Goal: Task Accomplishment & Management: Use online tool/utility

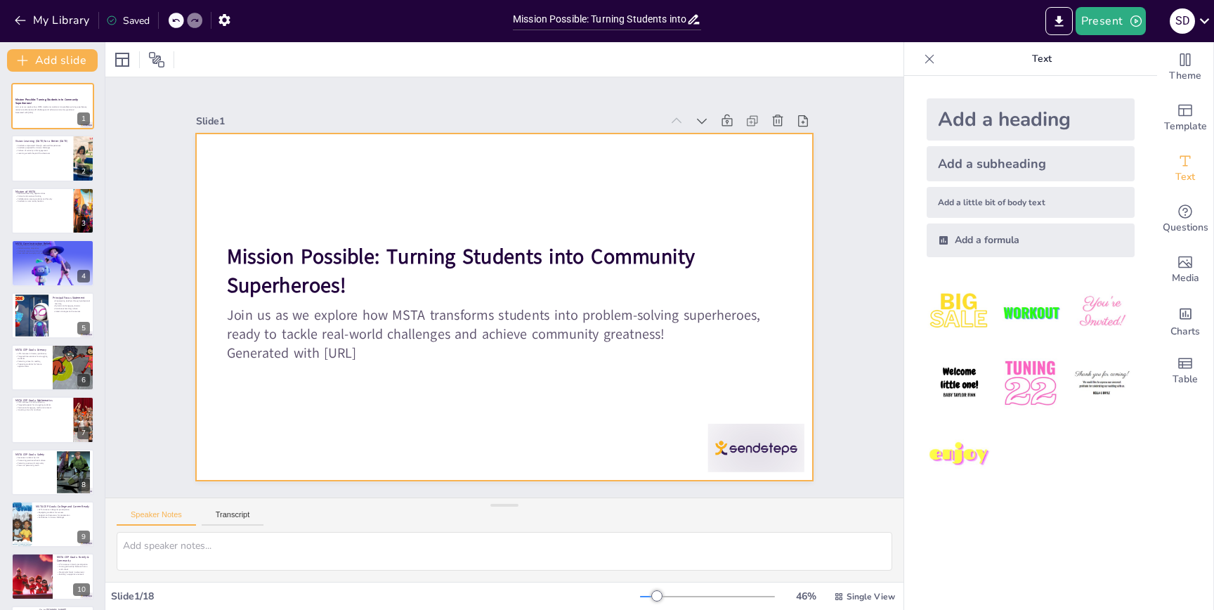
checkbox input "true"
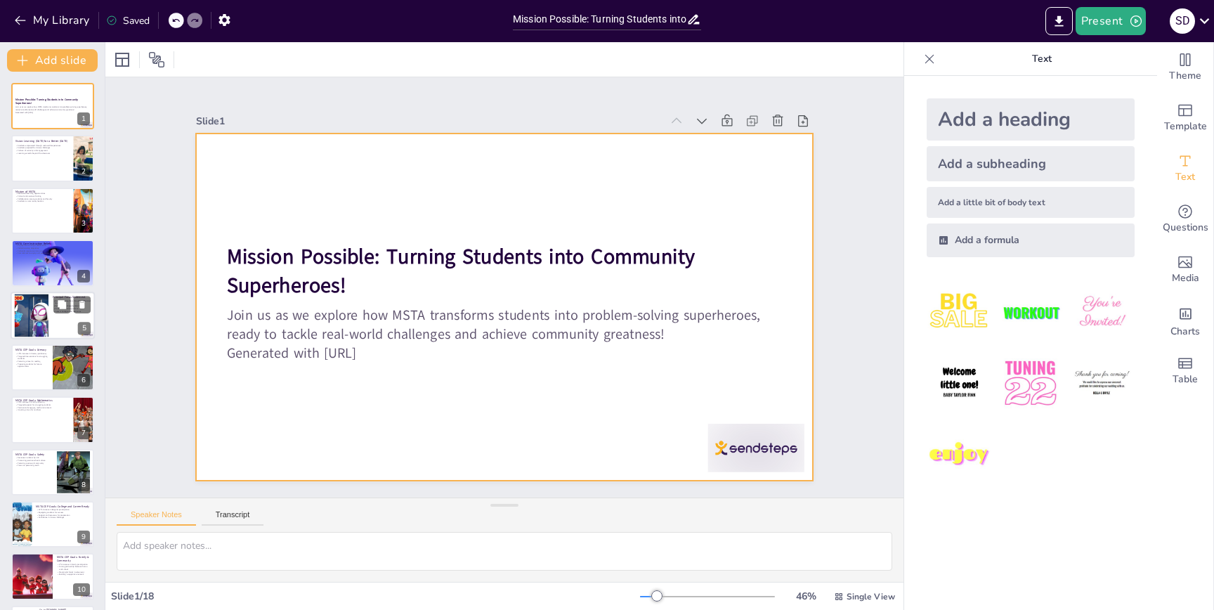
checkbox input "true"
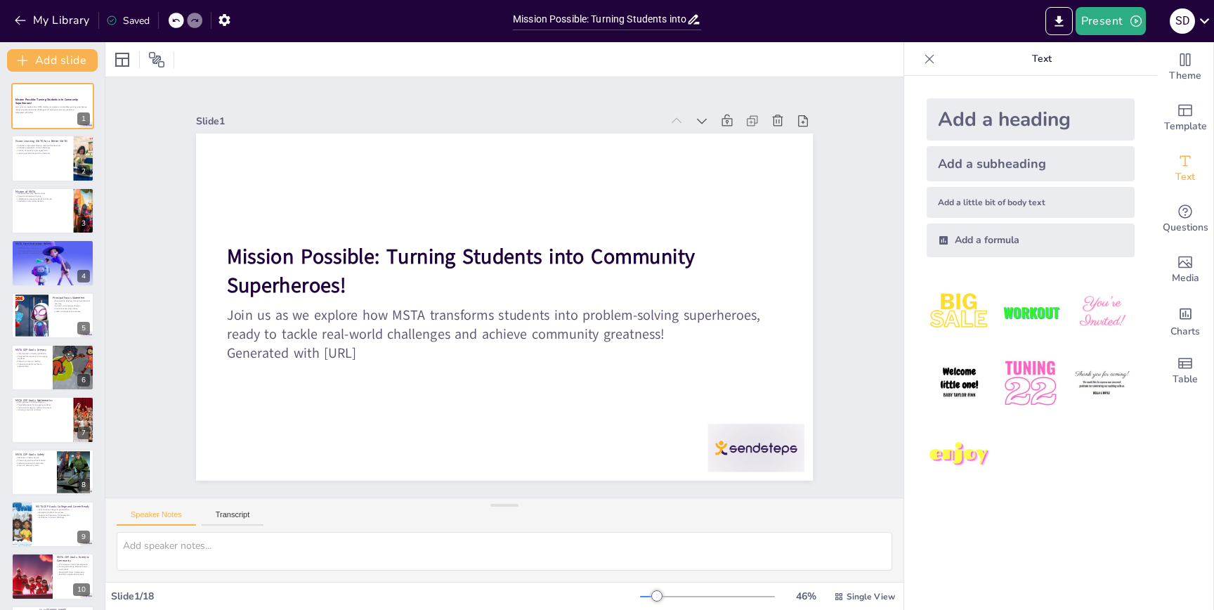
checkbox input "true"
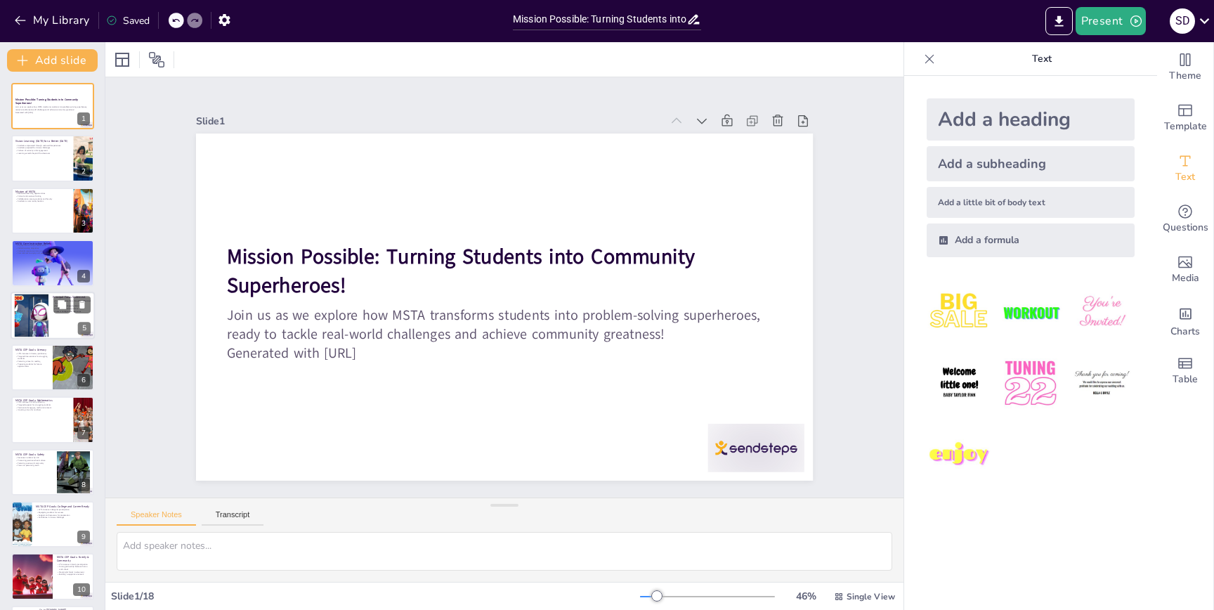
checkbox input "true"
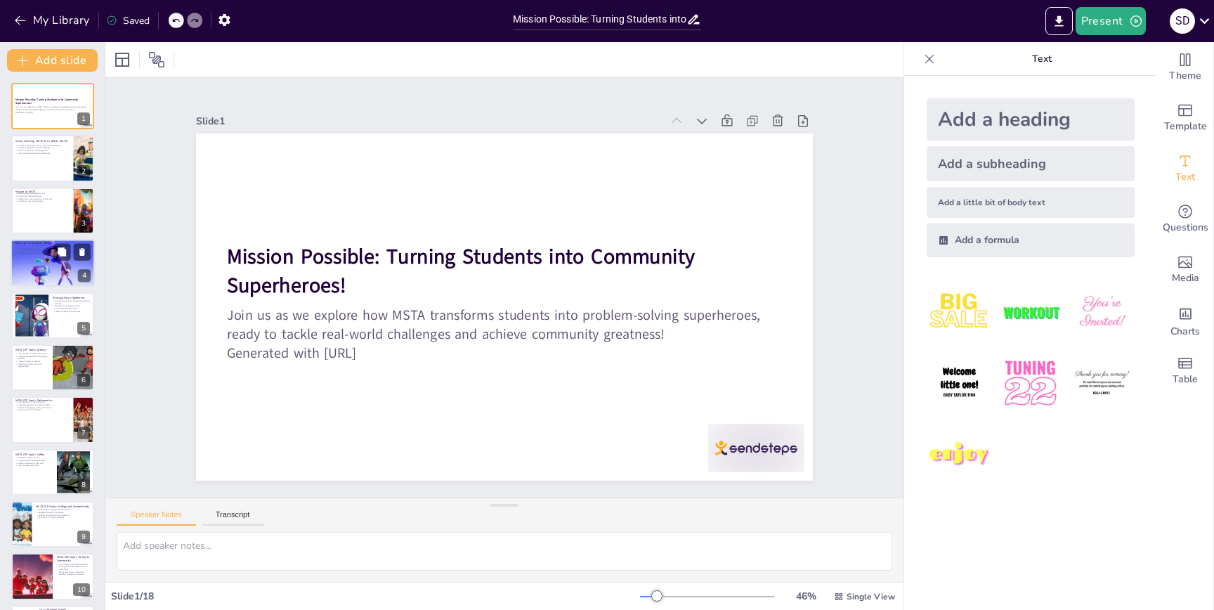
checkbox input "true"
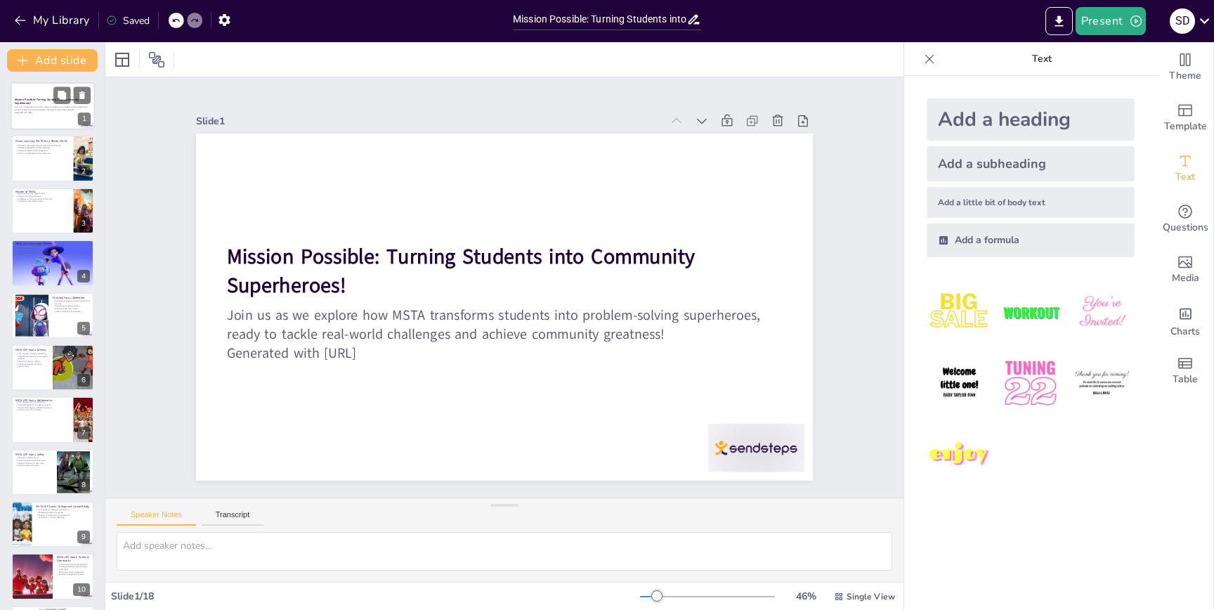
checkbox input "true"
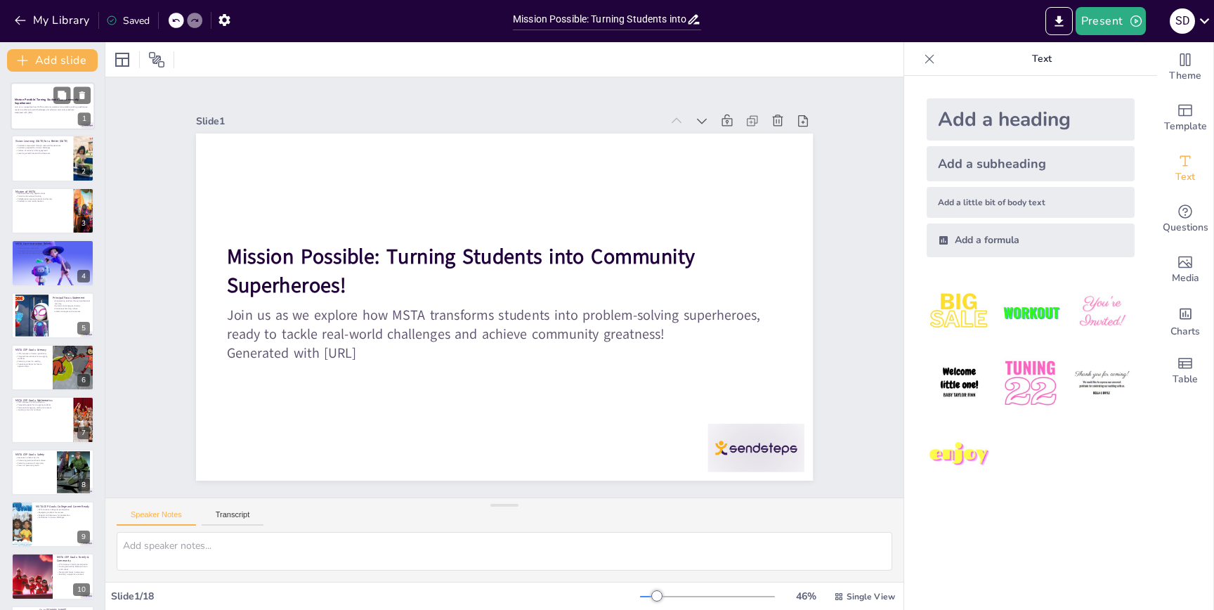
checkbox input "true"
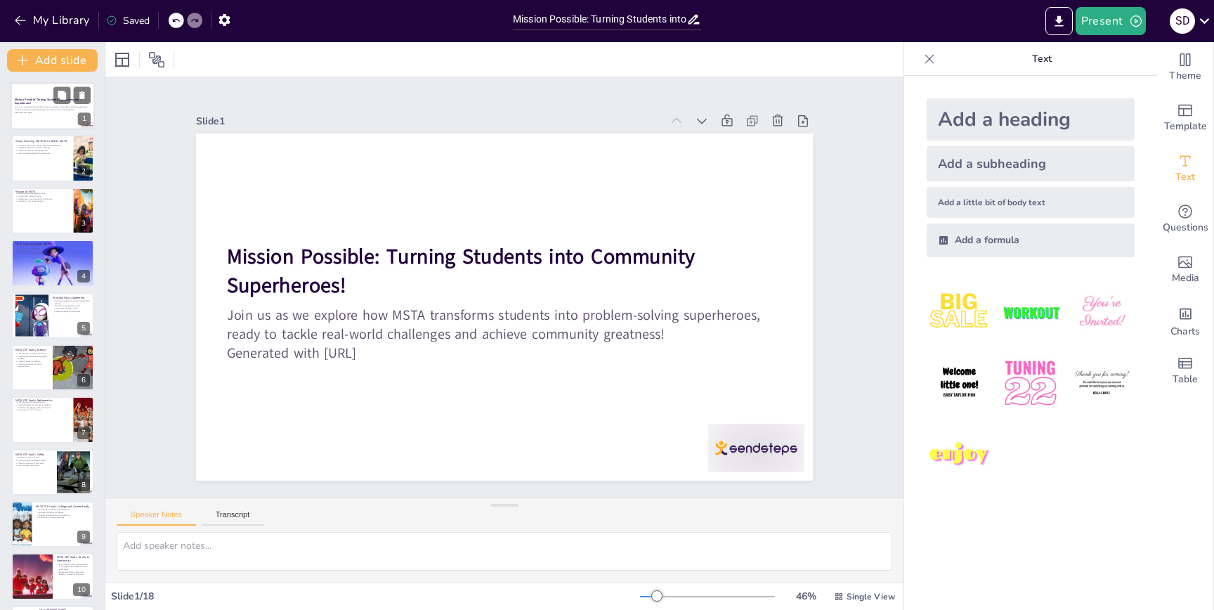
checkbox input "true"
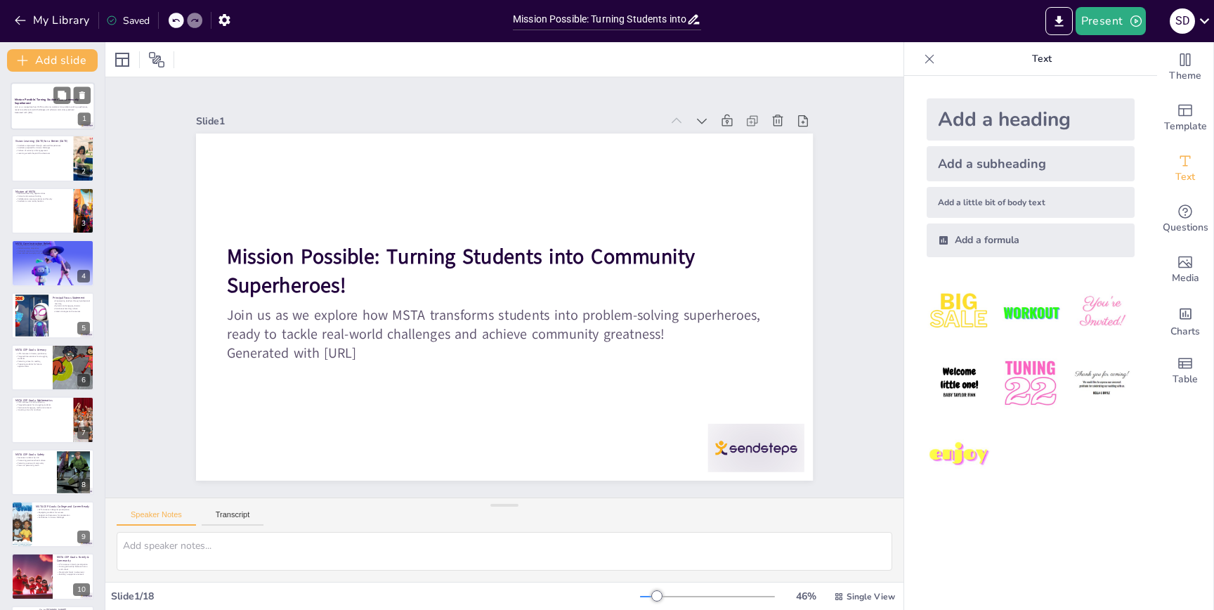
checkbox input "true"
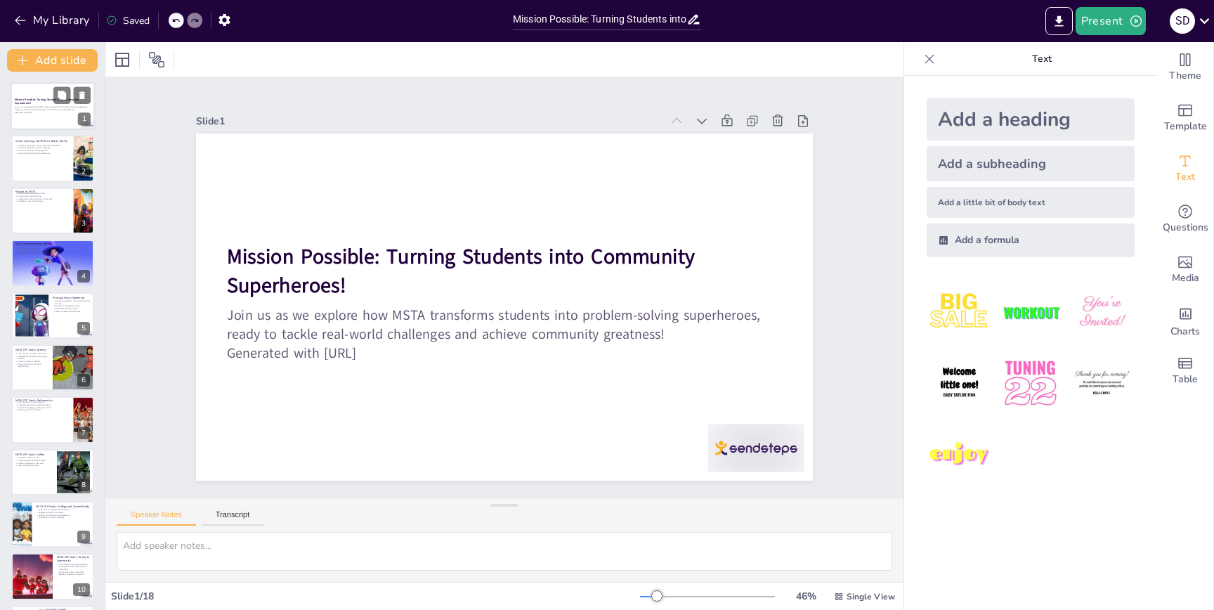
checkbox input "true"
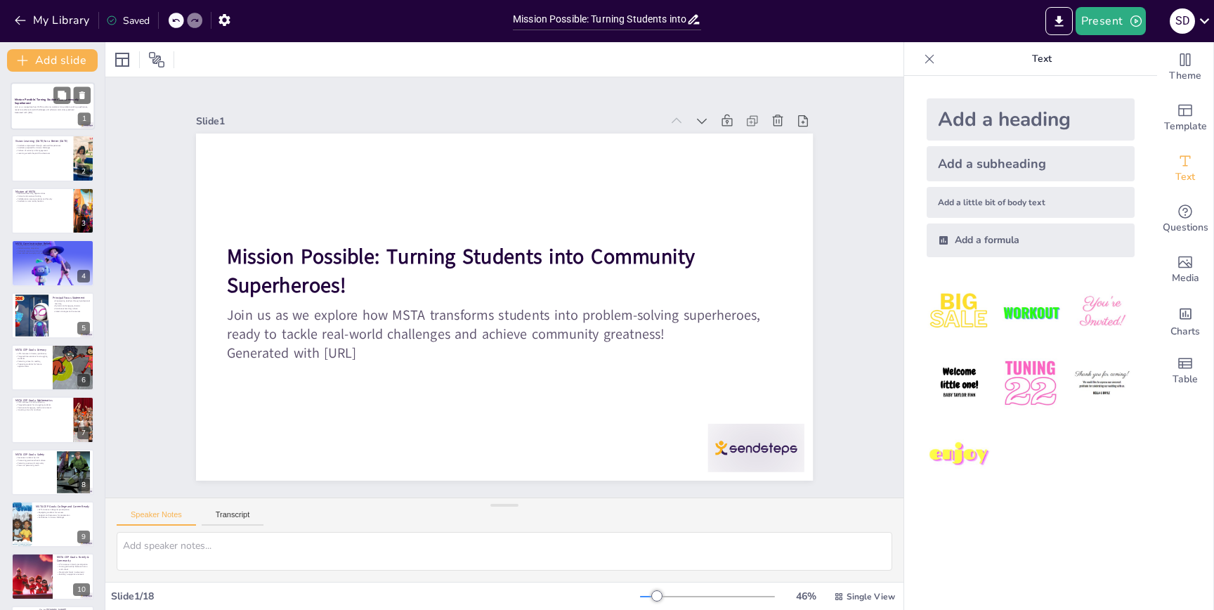
checkbox input "true"
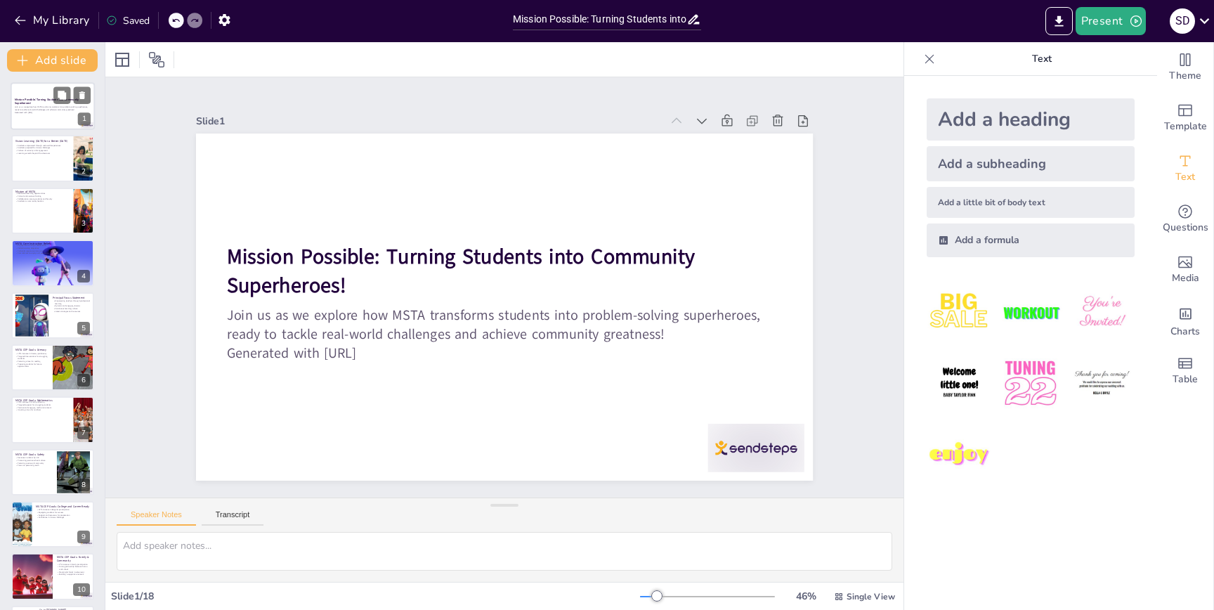
checkbox input "true"
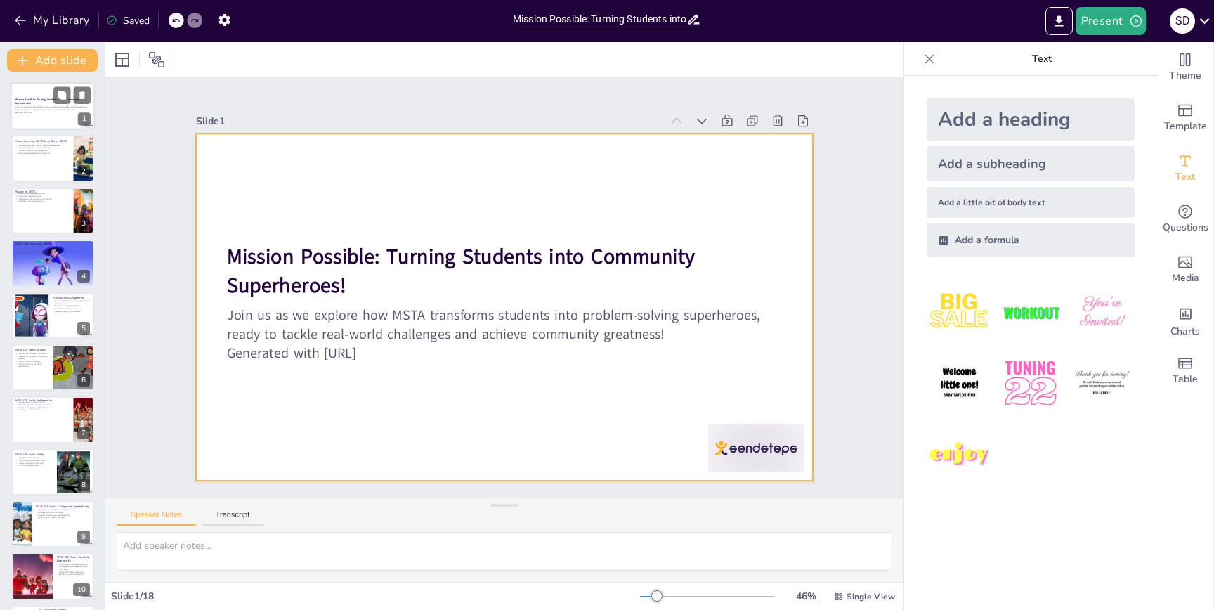
click at [32, 89] on div at bounding box center [53, 106] width 84 height 48
checkbox input "true"
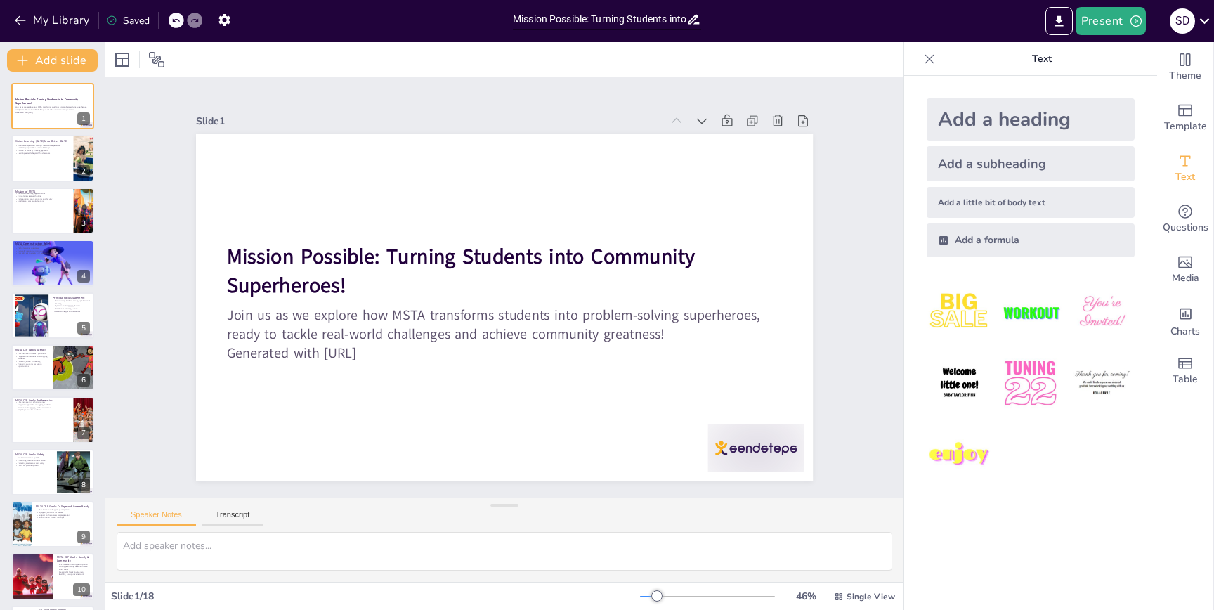
checkbox input "true"
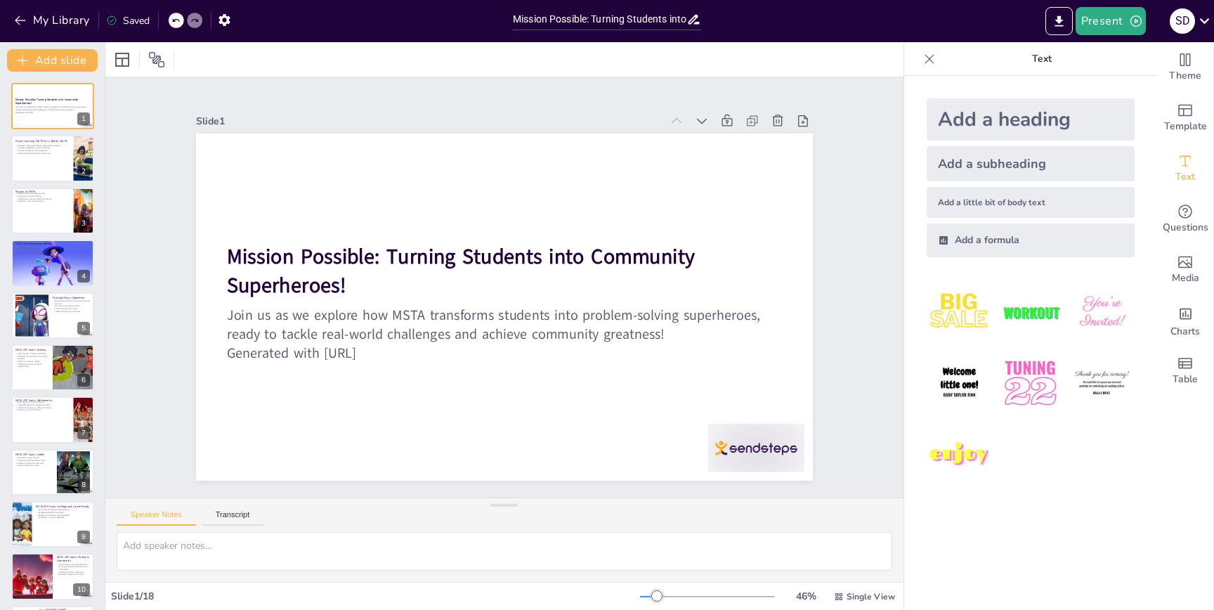
checkbox input "true"
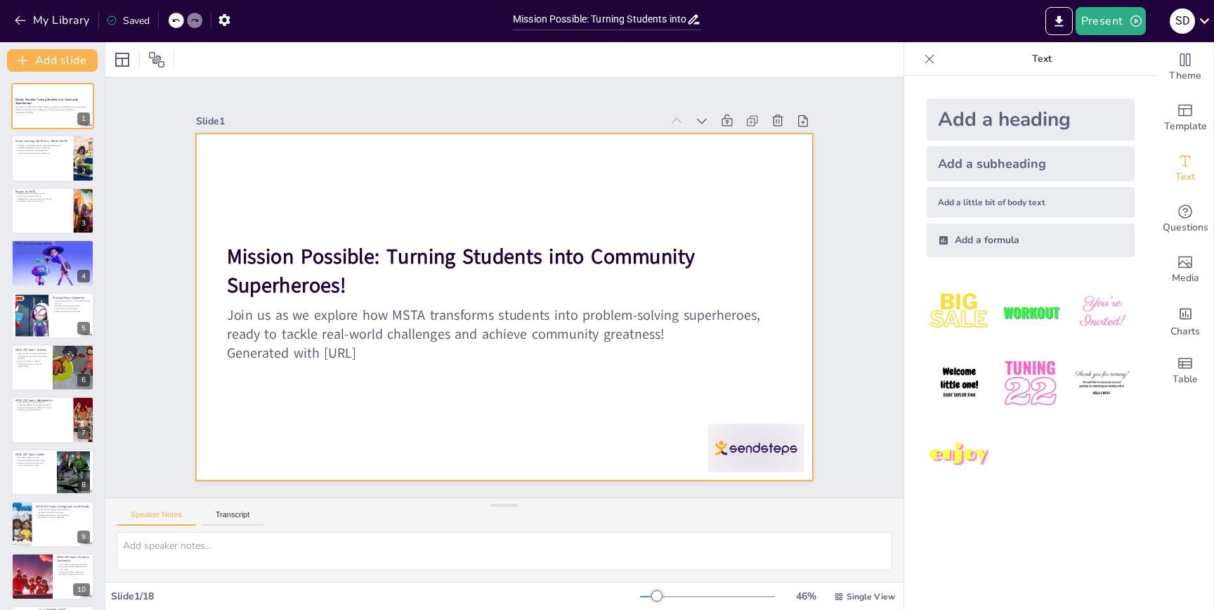
checkbox input "true"
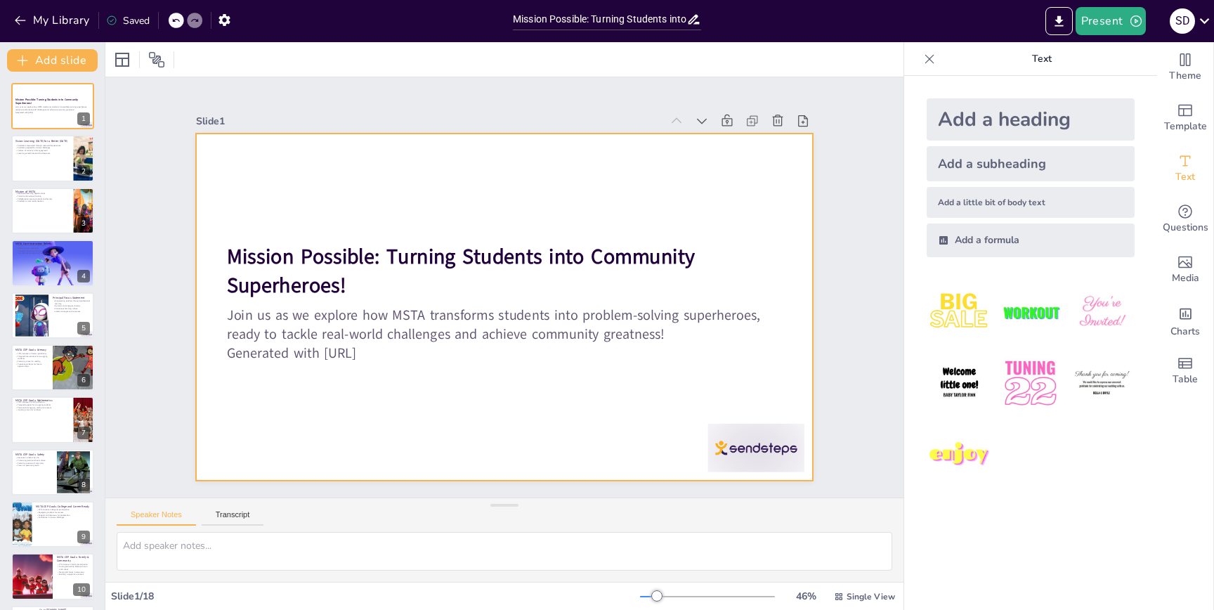
checkbox input "true"
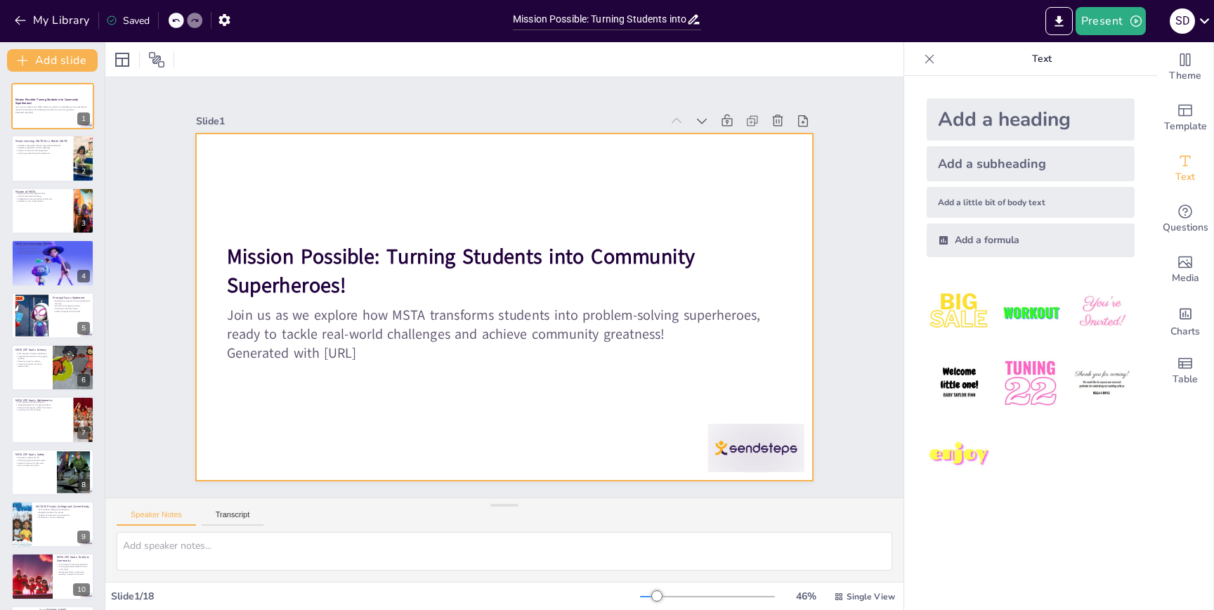
checkbox input "true"
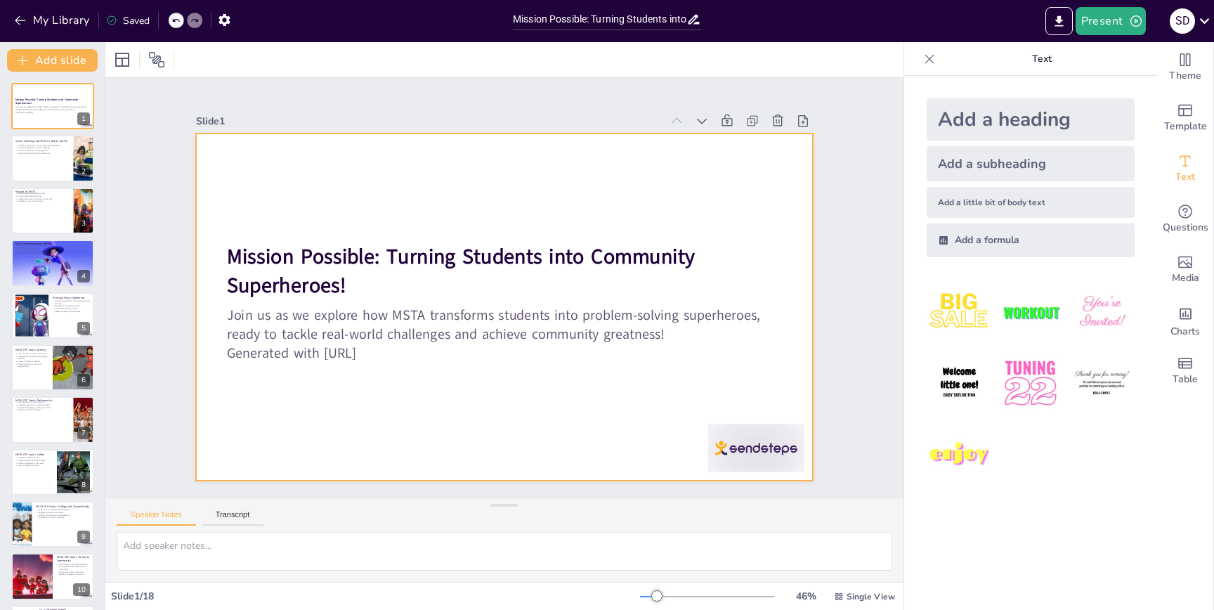
checkbox input "true"
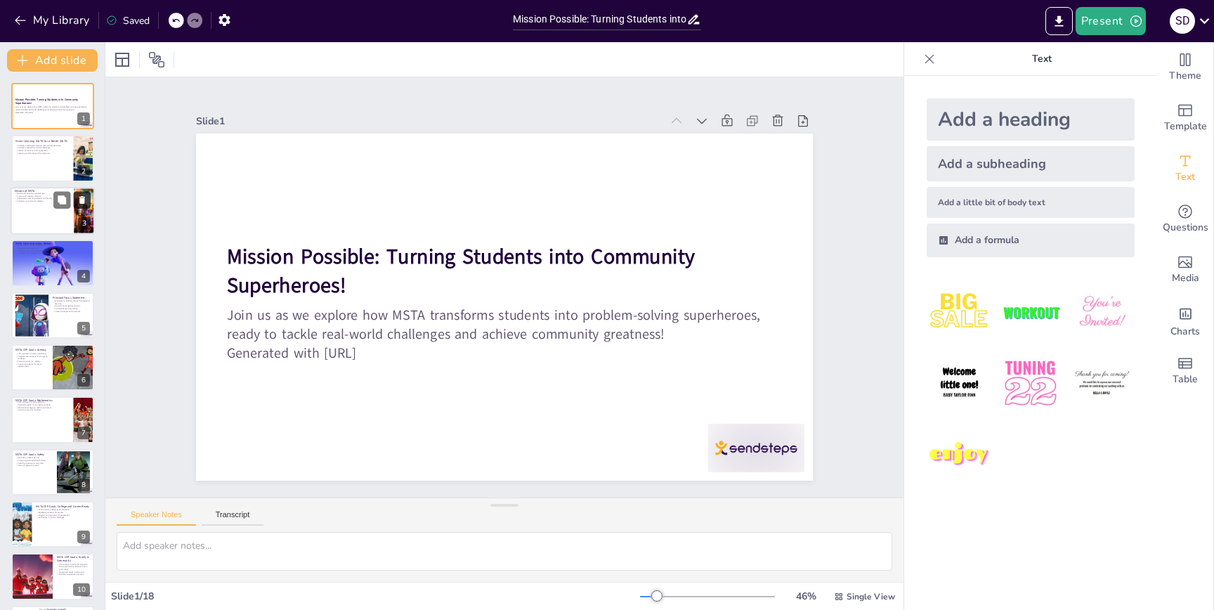
checkbox input "true"
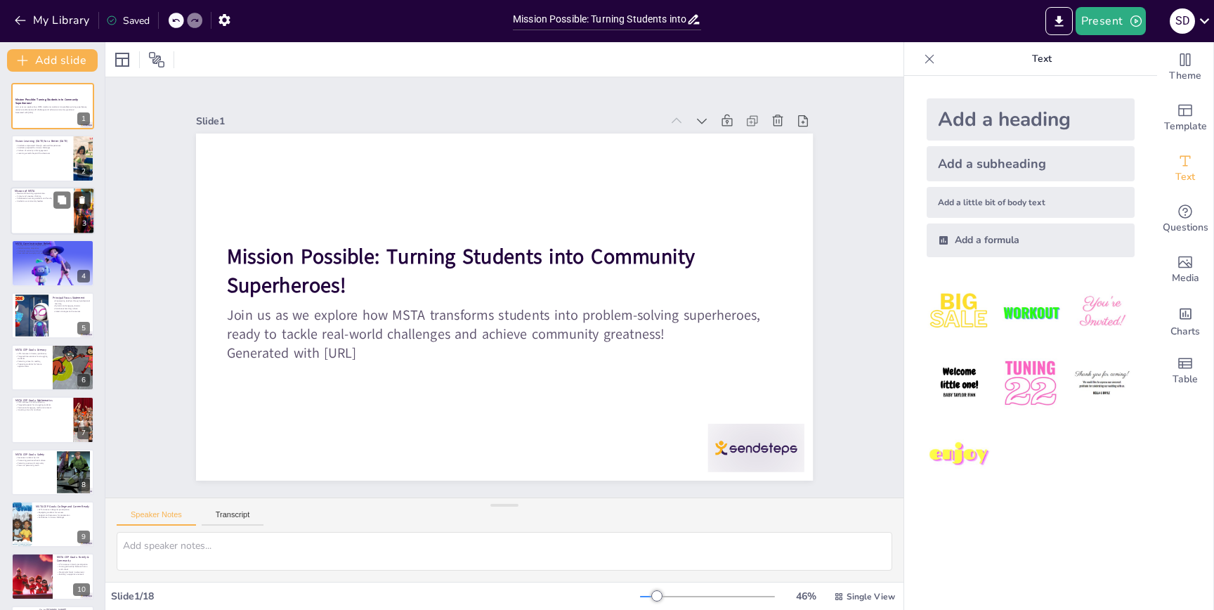
checkbox input "true"
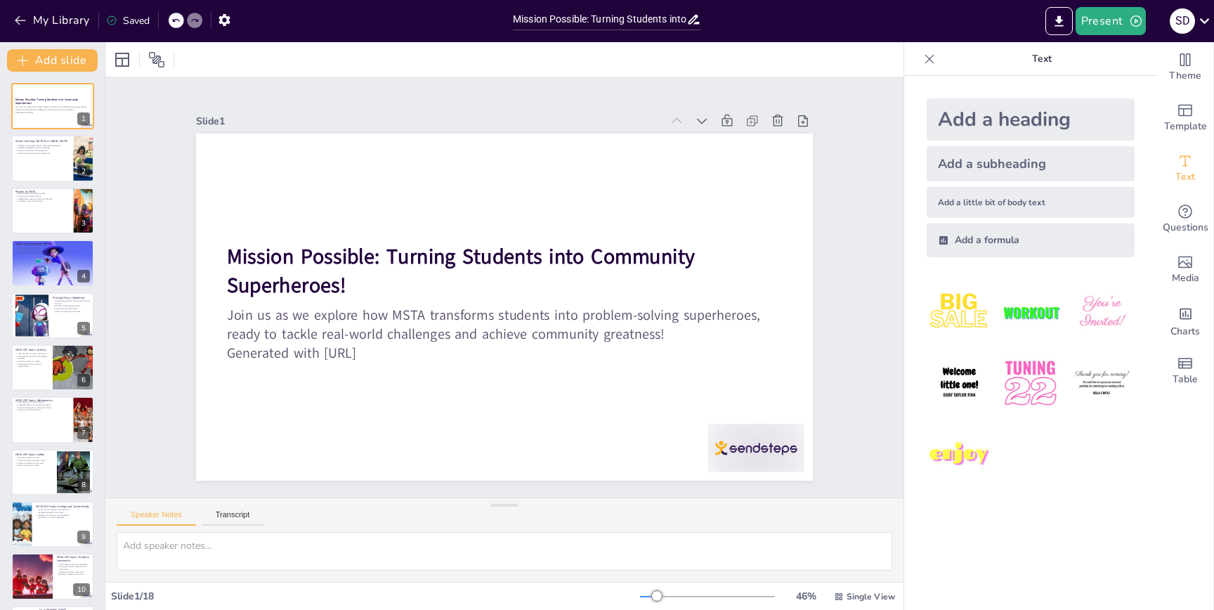
checkbox input "true"
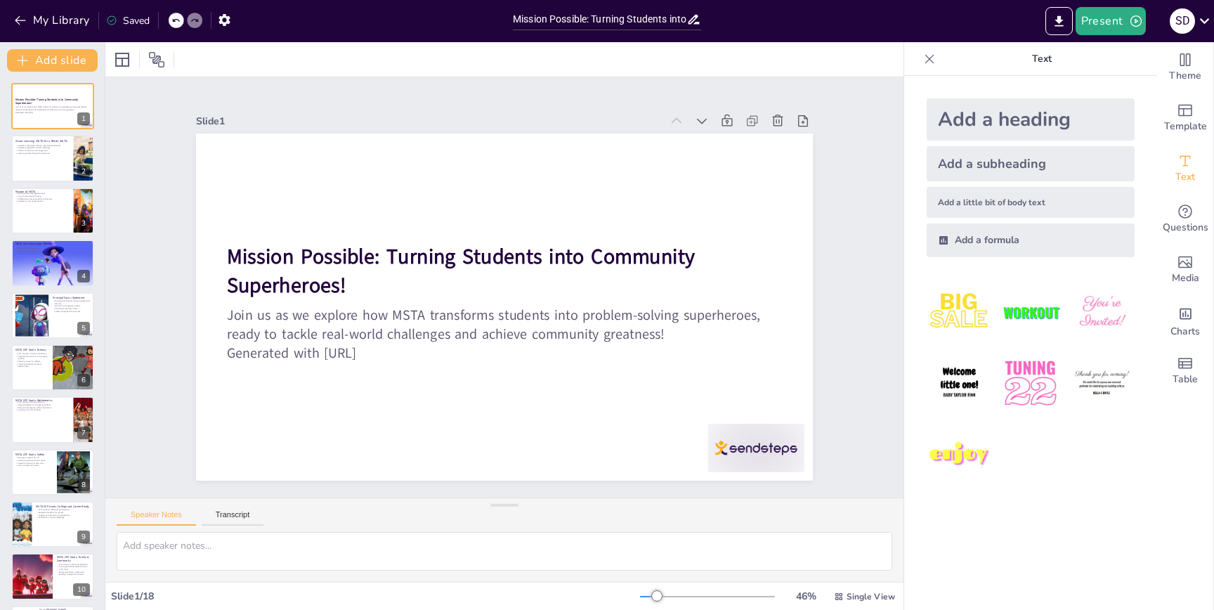
checkbox input "true"
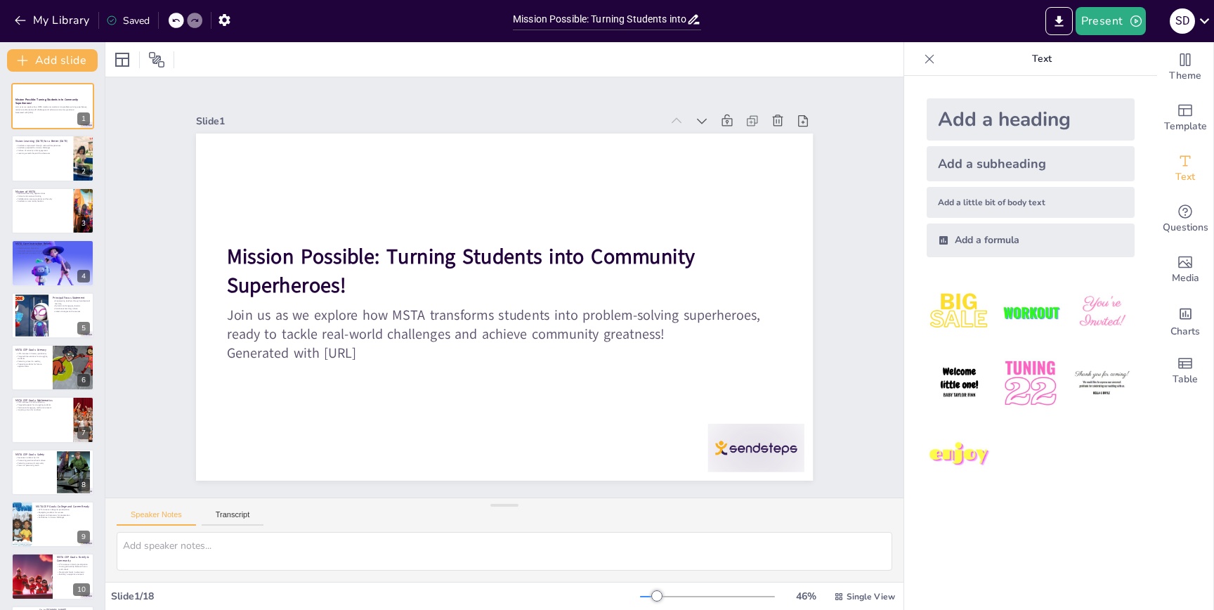
checkbox input "true"
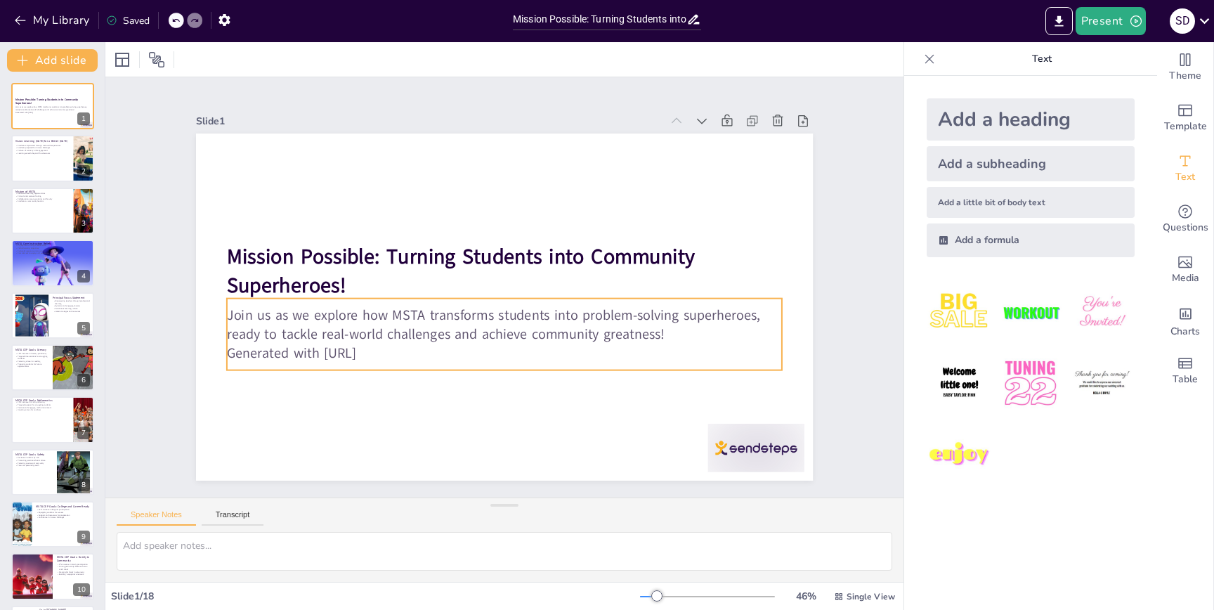
checkbox input "true"
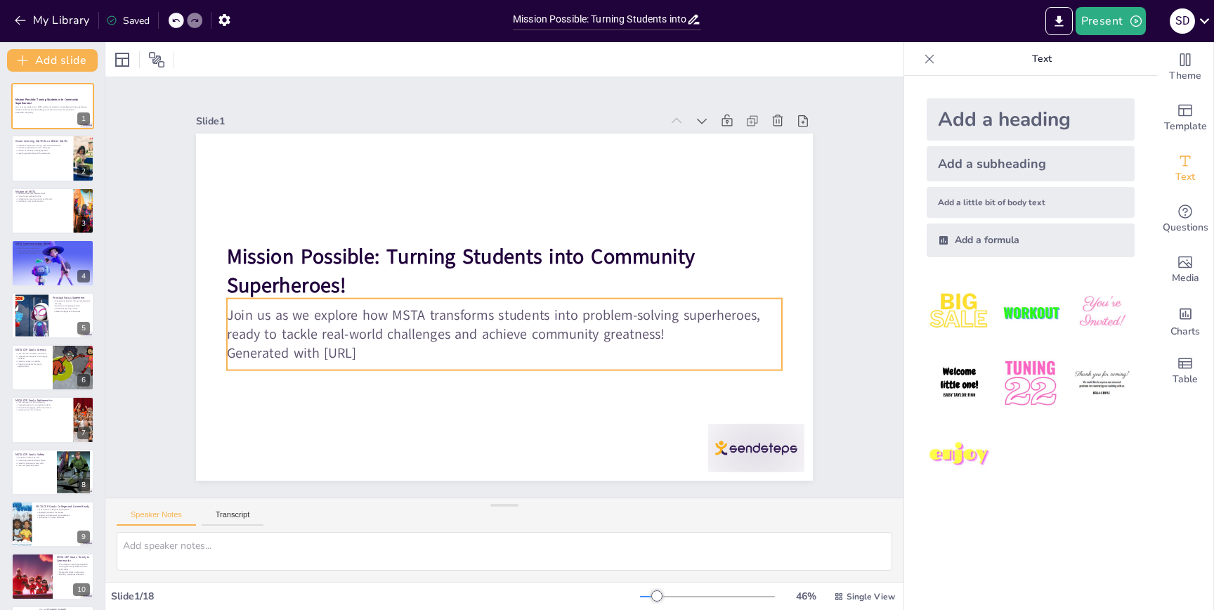
checkbox input "true"
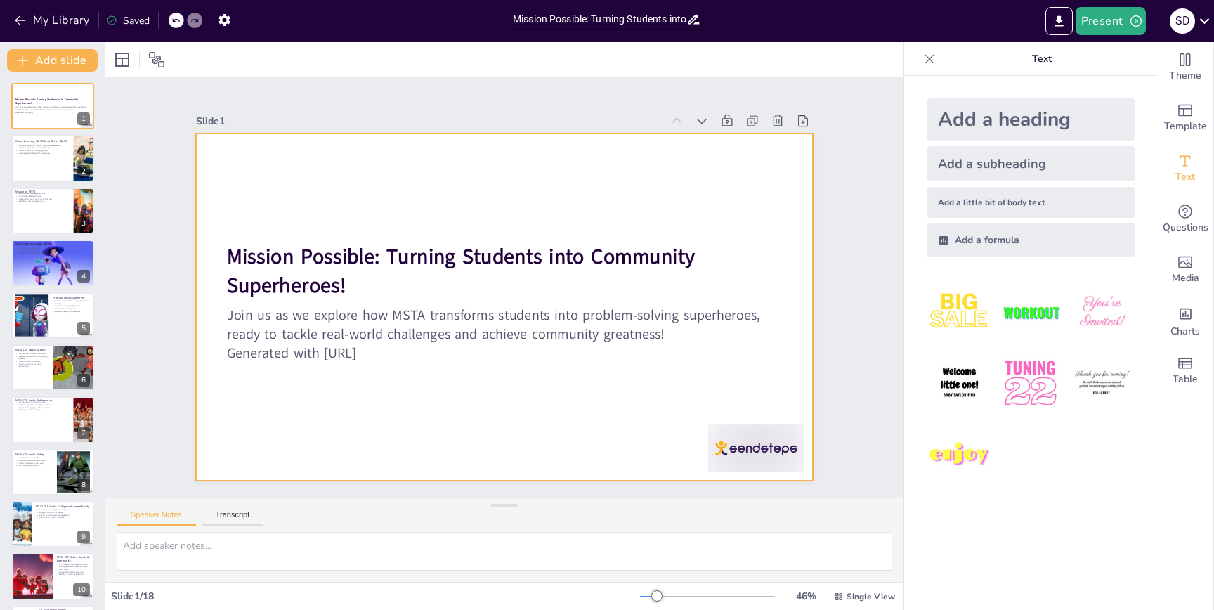
checkbox input "true"
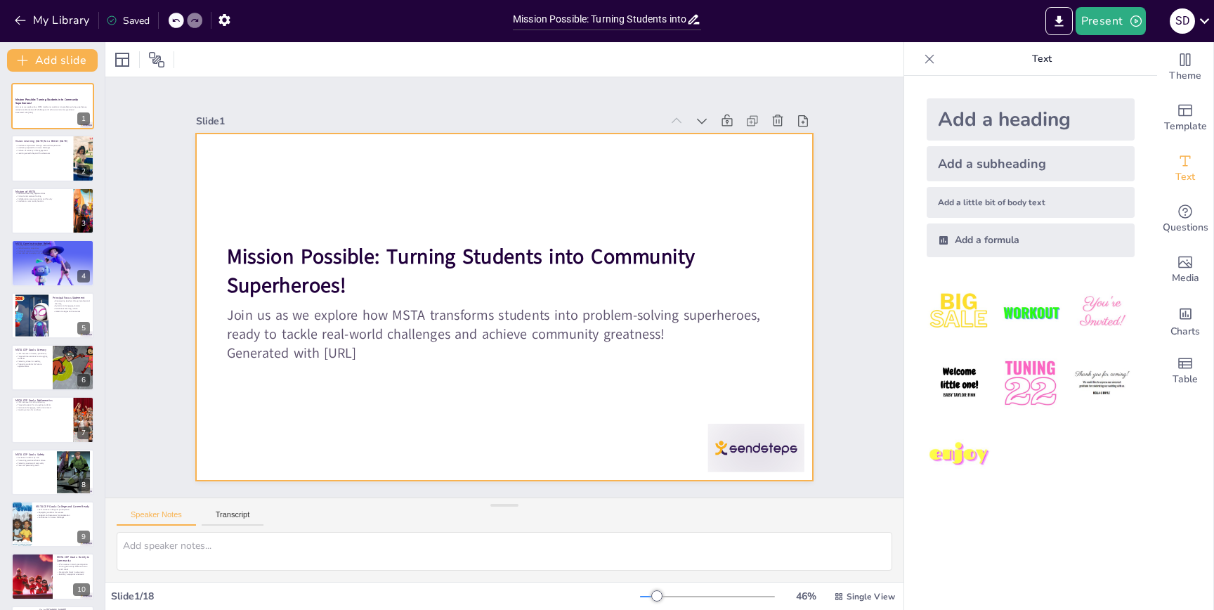
checkbox input "true"
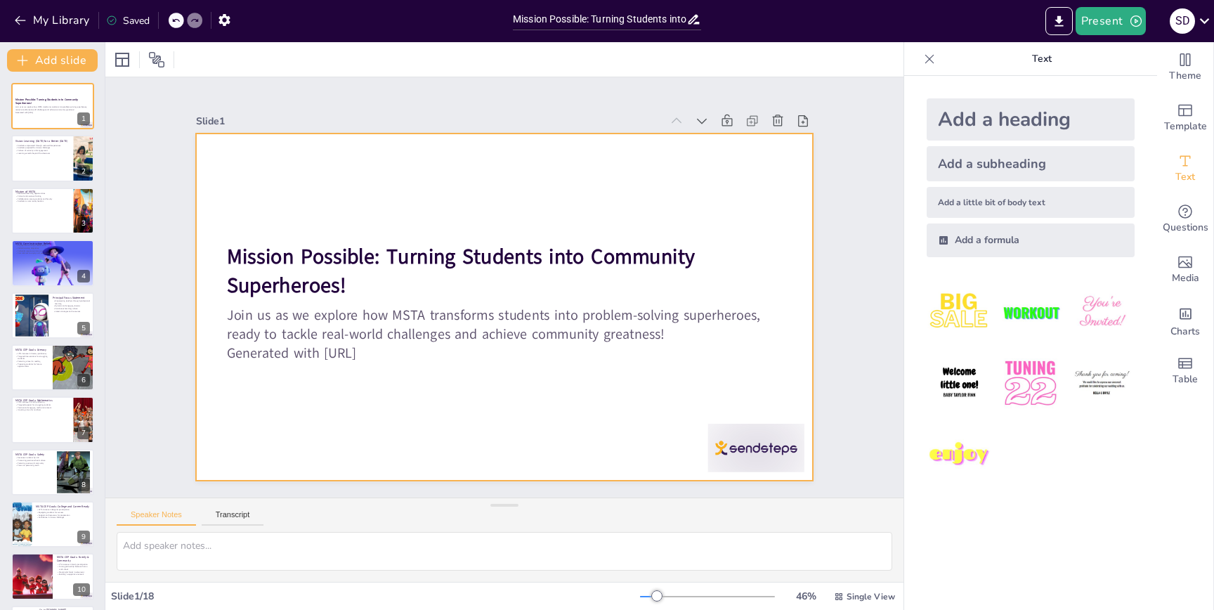
checkbox input "true"
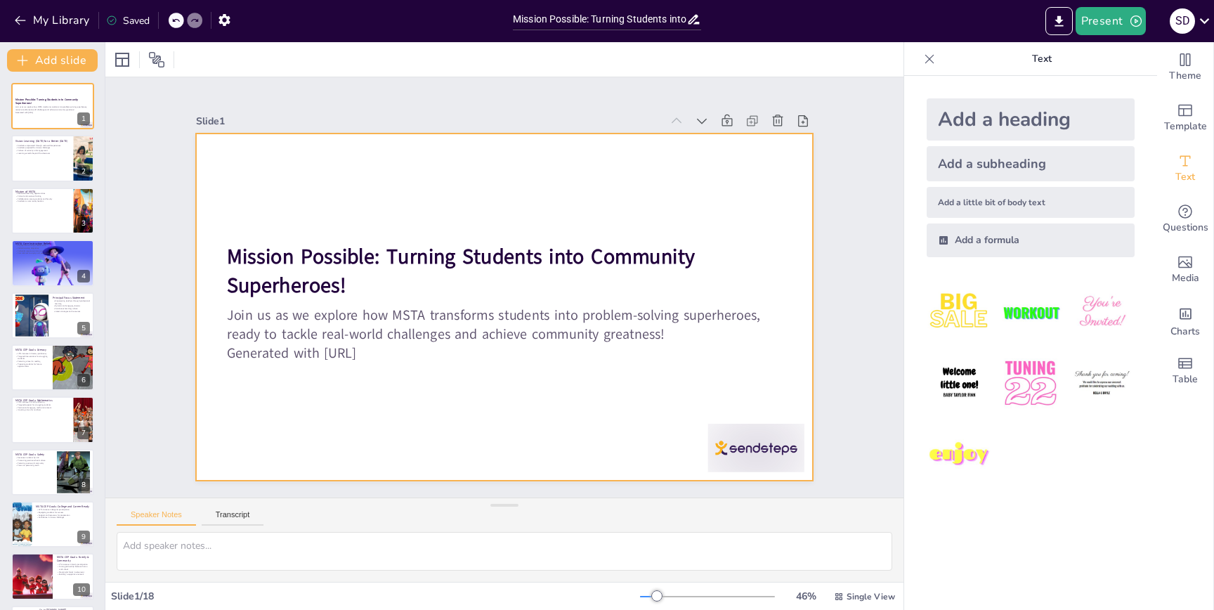
checkbox input "true"
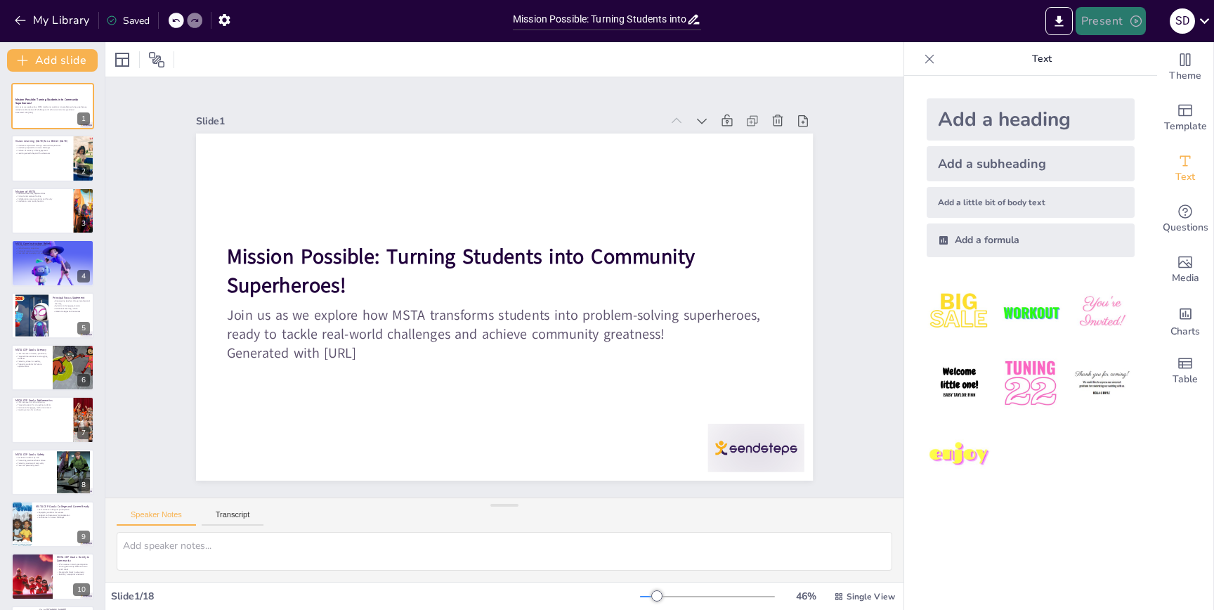
click at [1088, 19] on button "Present" at bounding box center [1110, 21] width 70 height 28
click at [1138, 58] on li "Preview presentation" at bounding box center [1132, 52] width 110 height 22
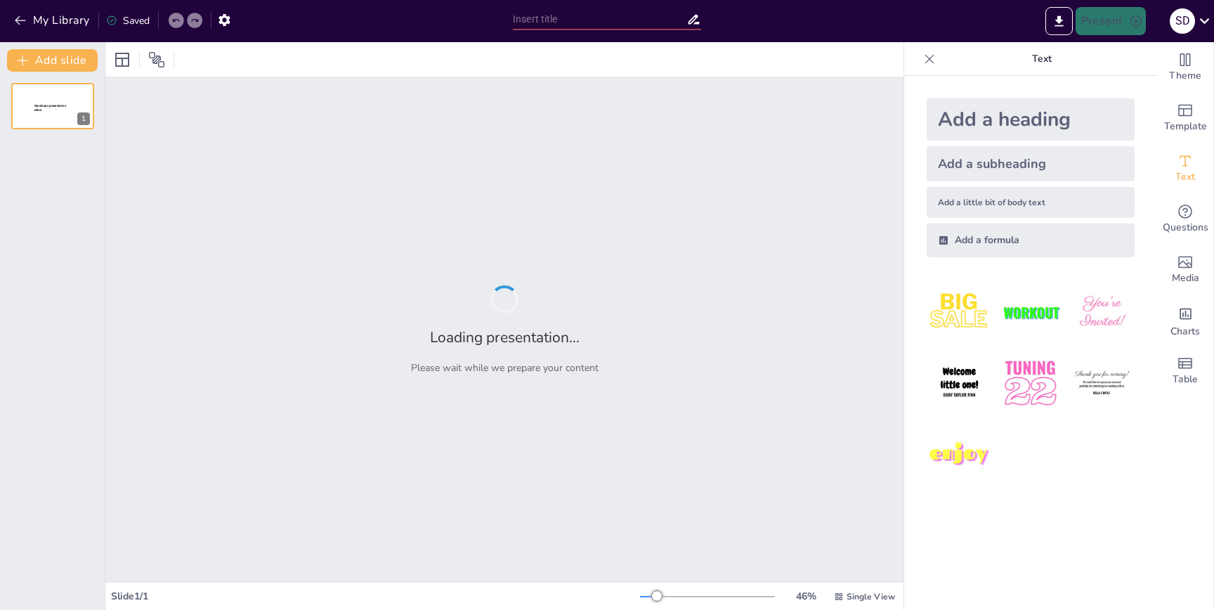
type input "Mission Possible: Turning Students into Community Superheroes!"
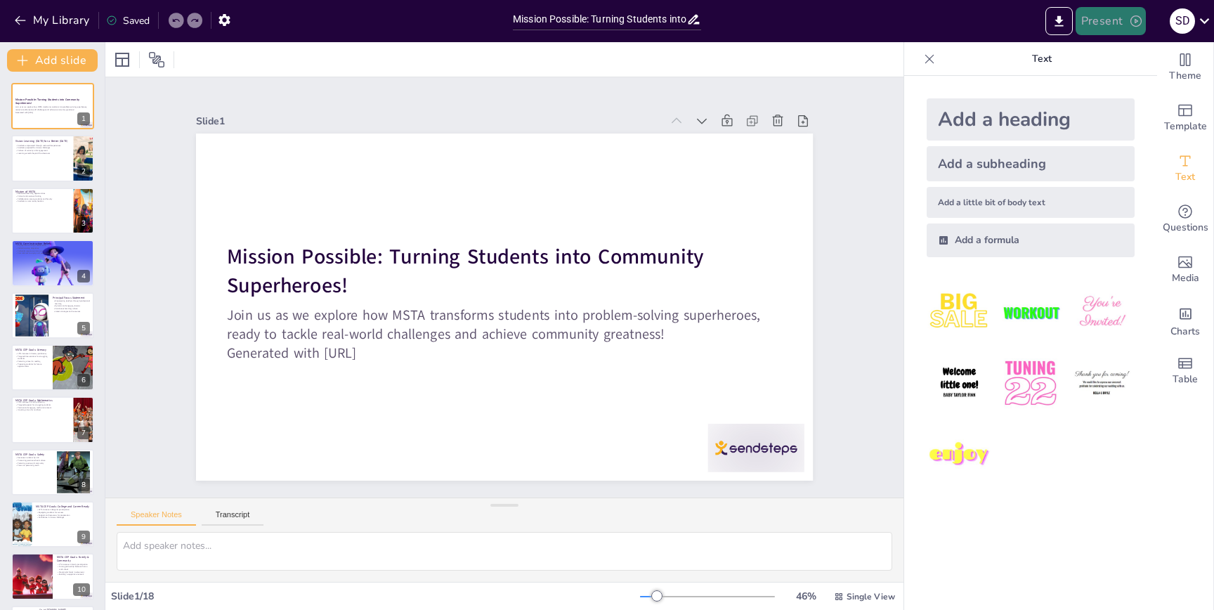
click at [1129, 22] on icon "button" at bounding box center [1136, 21] width 14 height 14
click at [1113, 105] on div at bounding box center [607, 305] width 1214 height 610
click at [1112, 88] on div "Add a heading Add a subheading Add a little bit of body text Add a formula" at bounding box center [1030, 177] width 230 height 181
click at [1112, 25] on button "Present" at bounding box center [1110, 21] width 70 height 28
click at [1105, 86] on li "Play presentation" at bounding box center [1132, 86] width 110 height 22
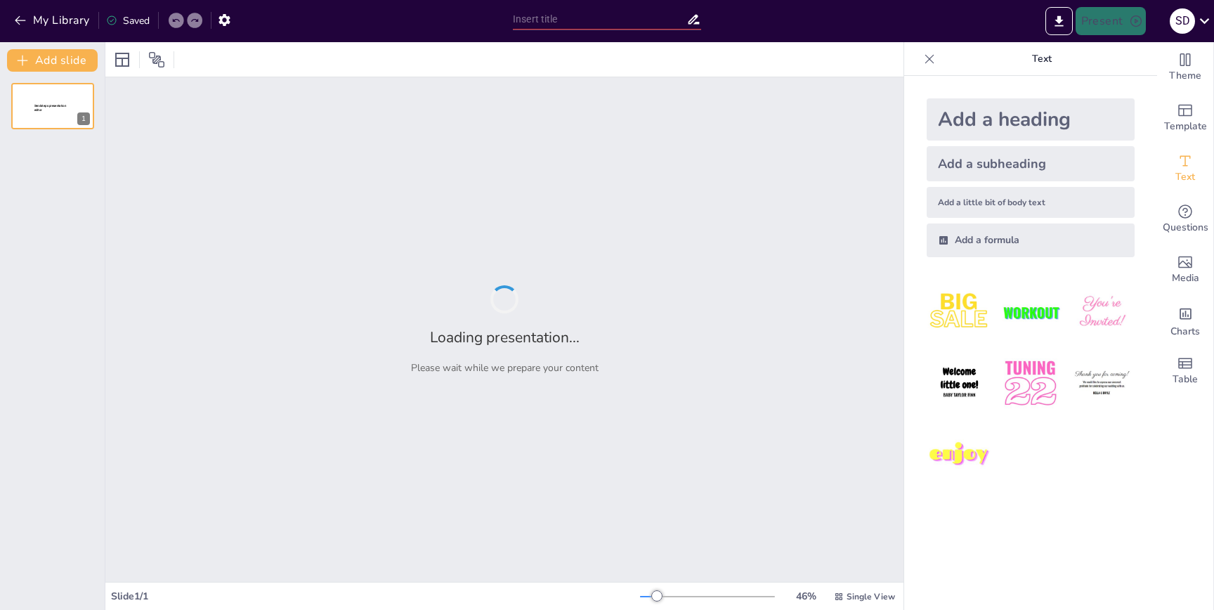
type input "Mission Possible: Turning Students into Community Superheroes!"
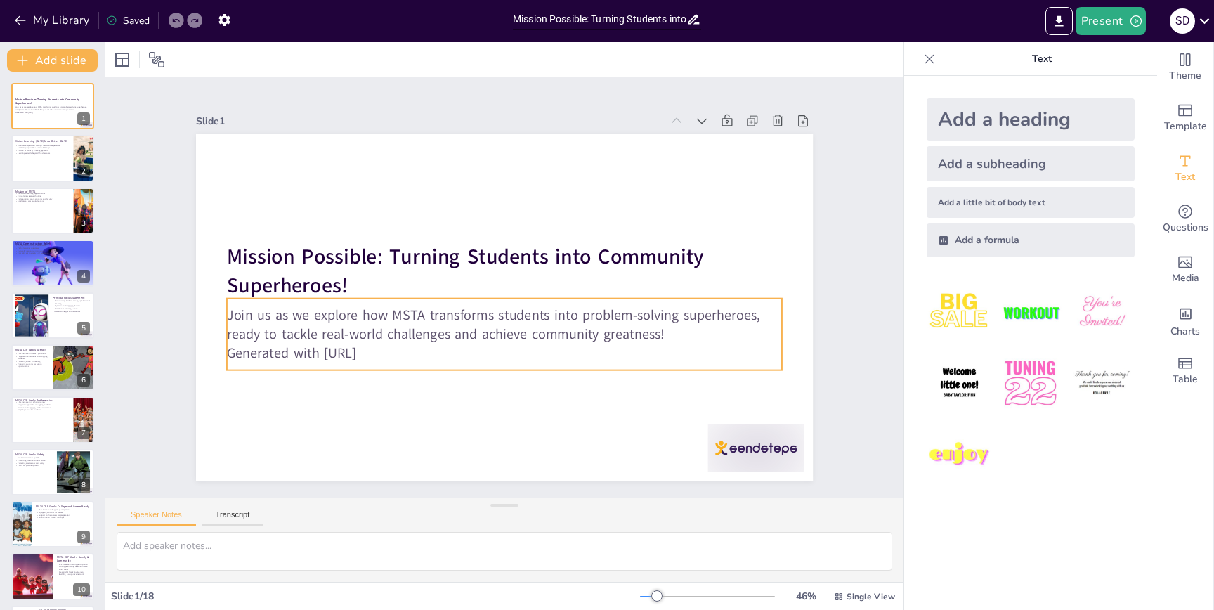
checkbox input "true"
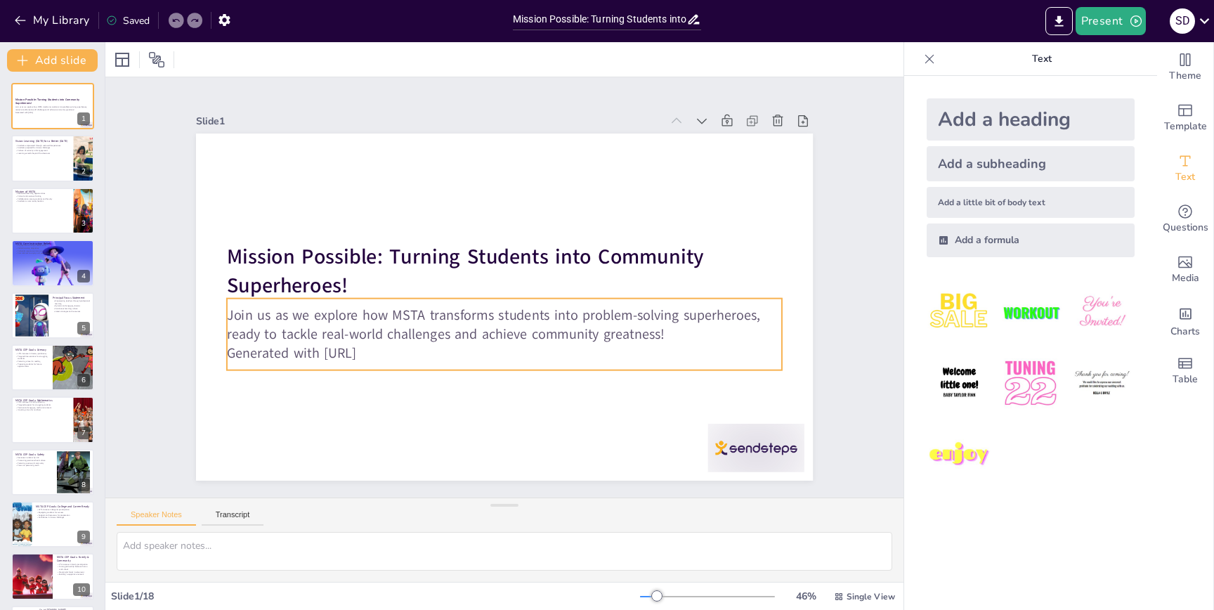
checkbox input "true"
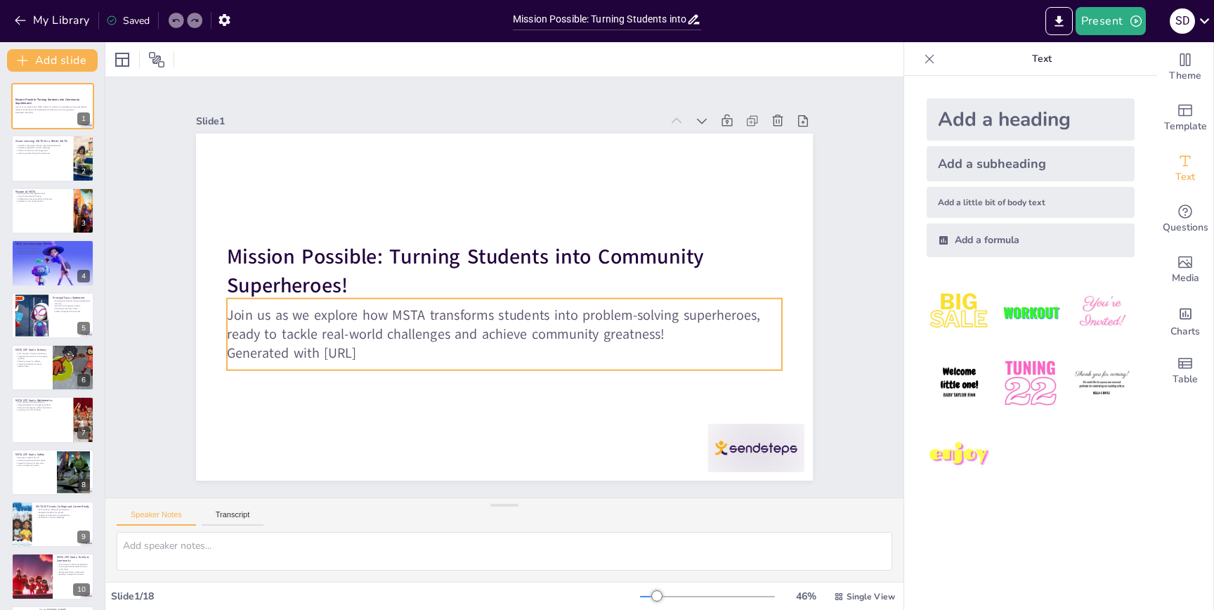
checkbox input "true"
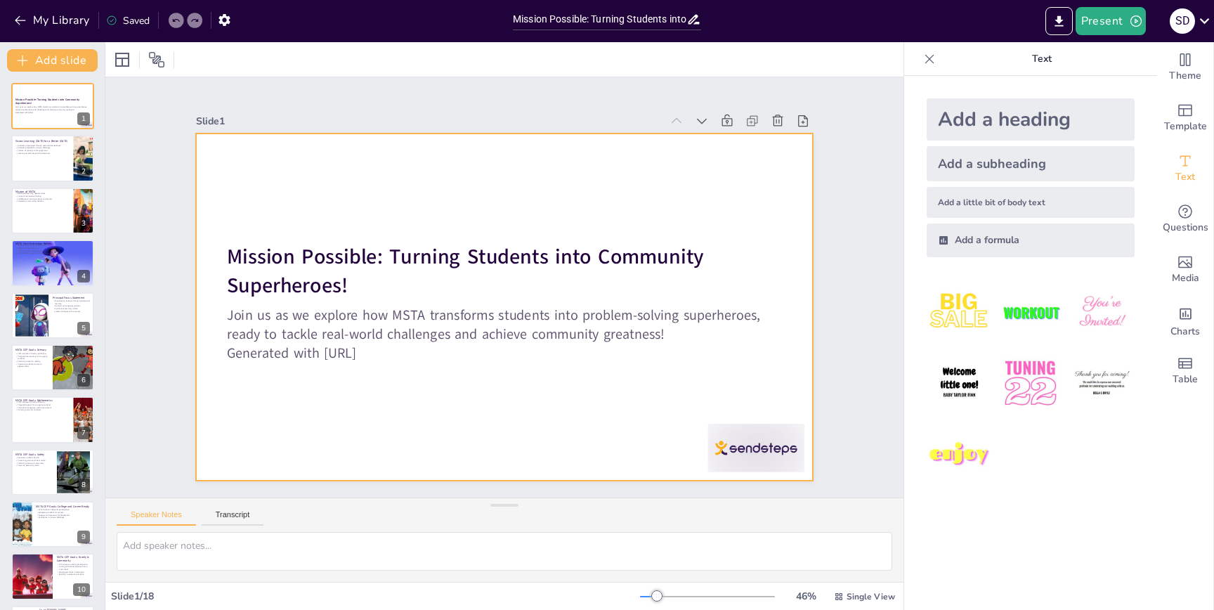
checkbox input "true"
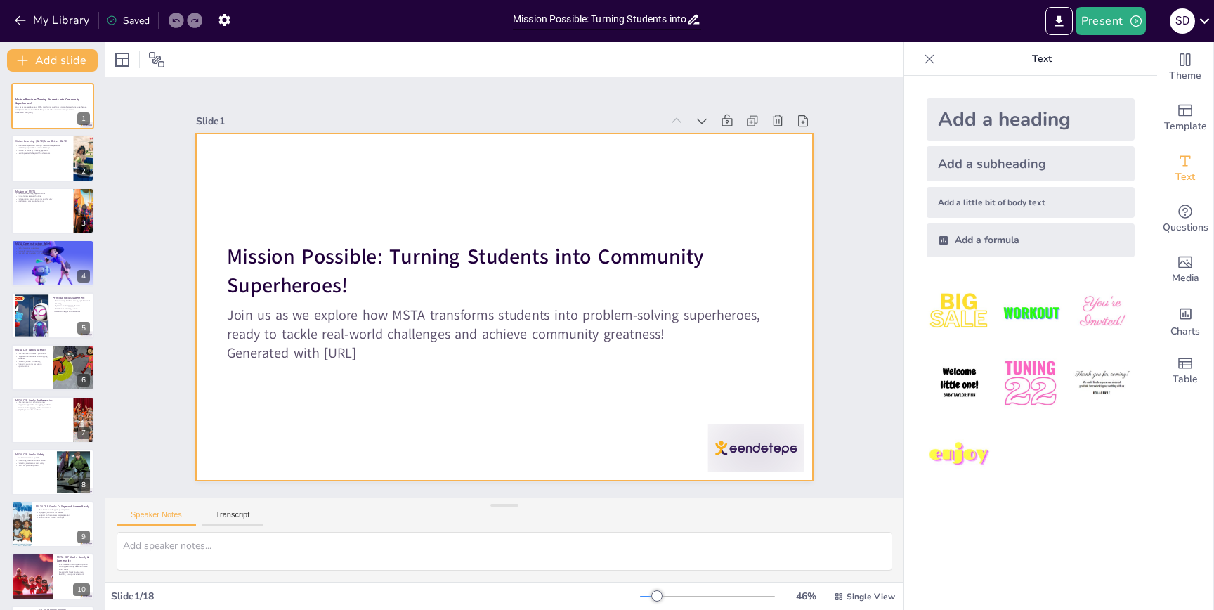
checkbox input "true"
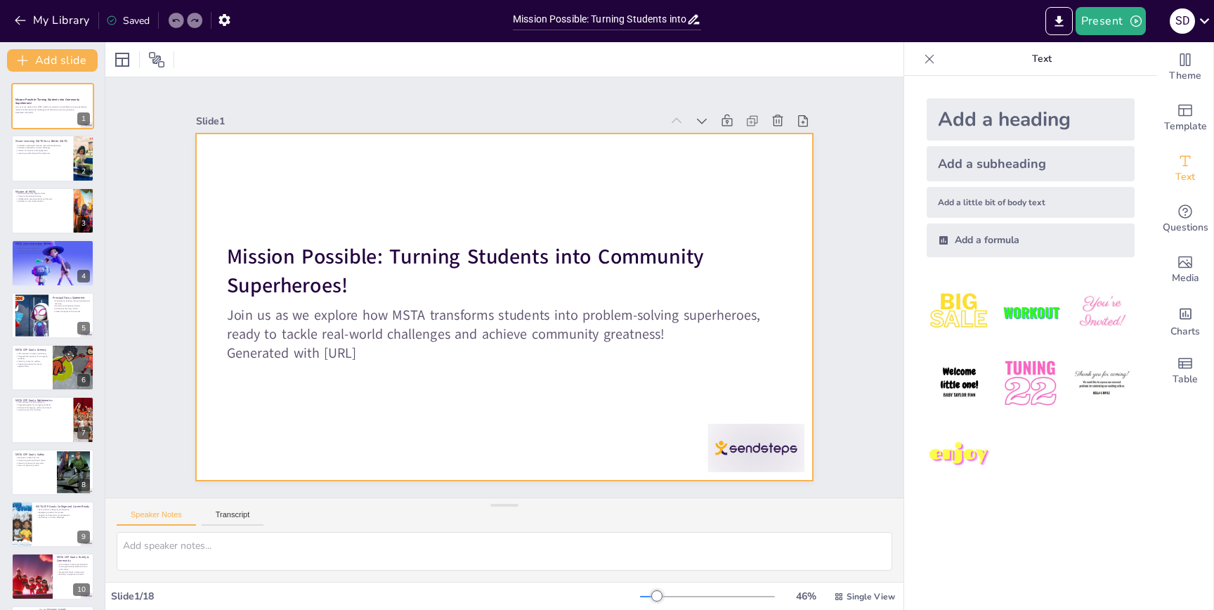
checkbox input "true"
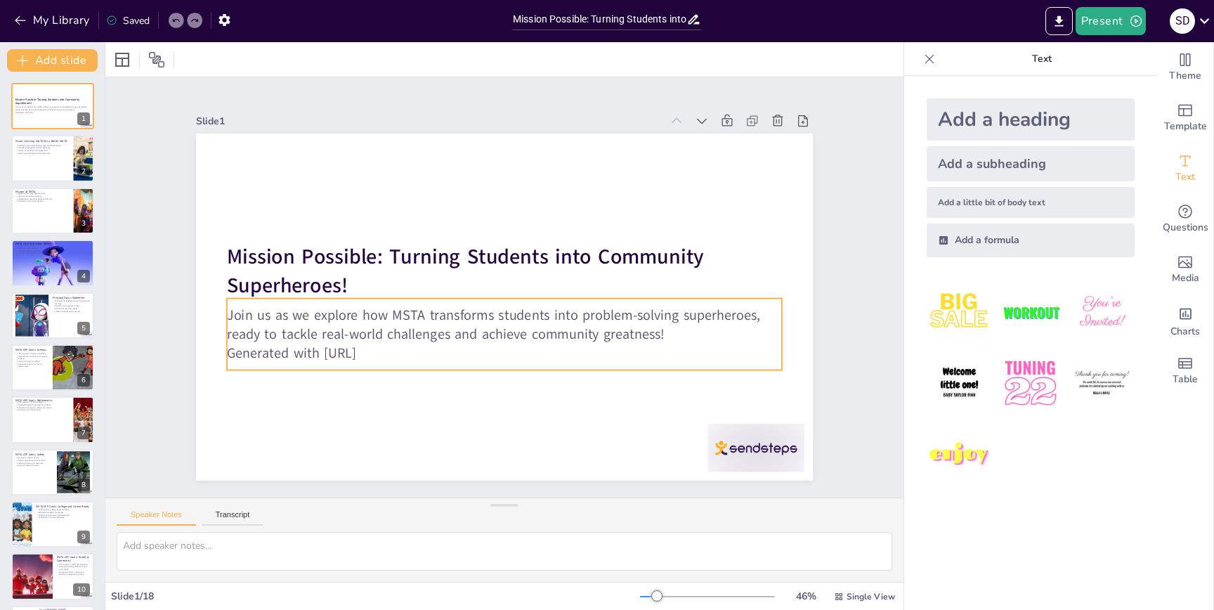
checkbox input "true"
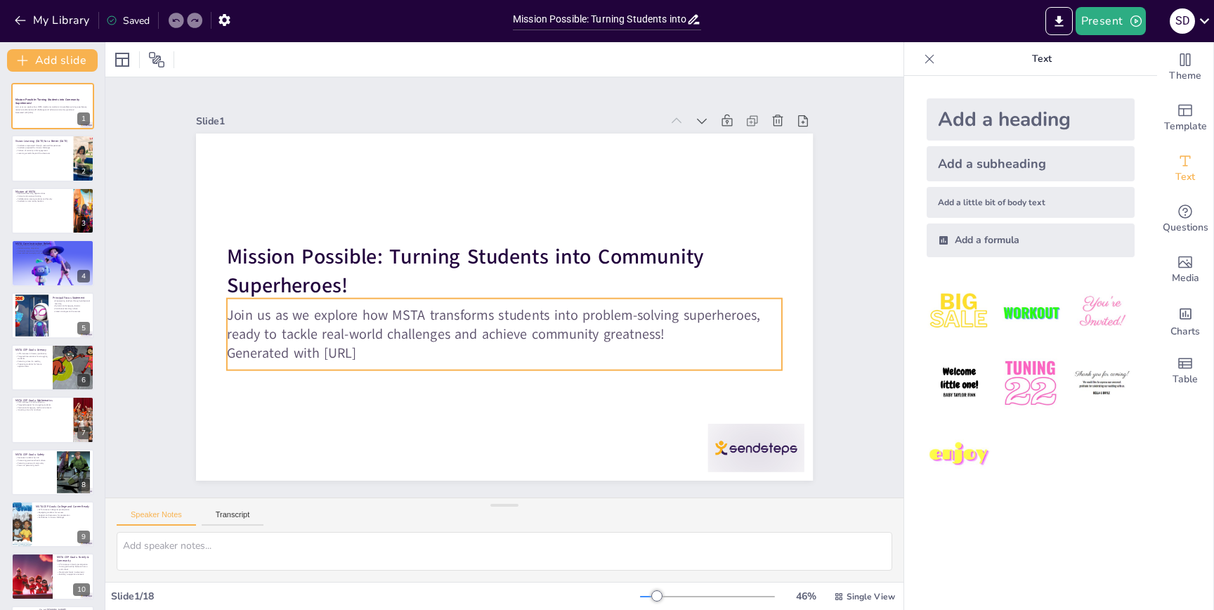
checkbox input "true"
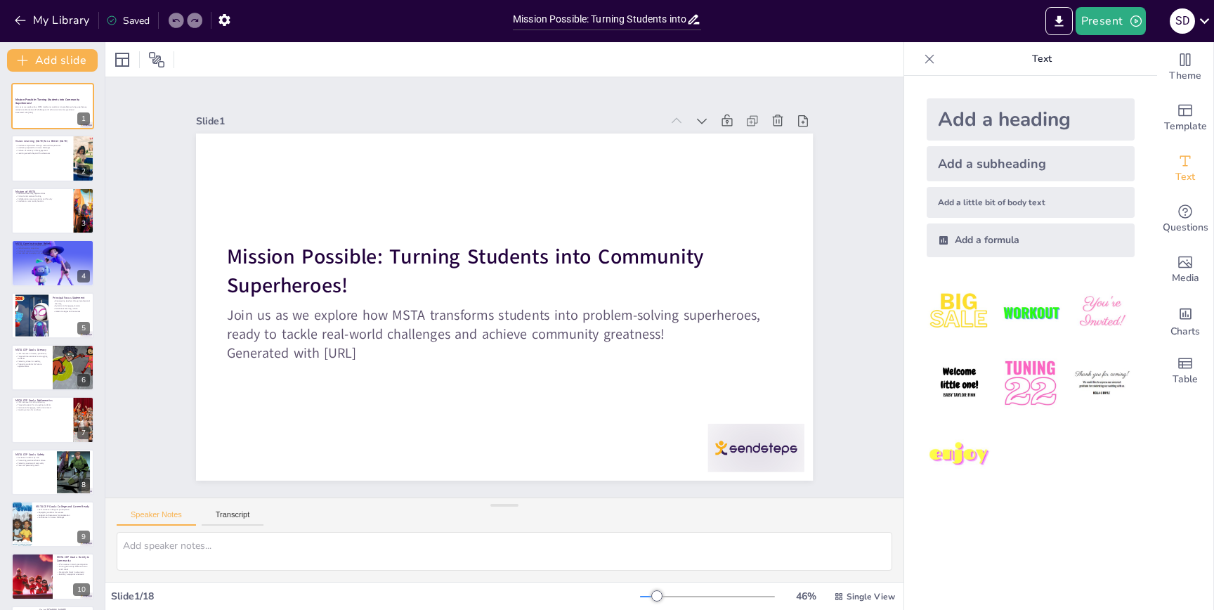
checkbox input "true"
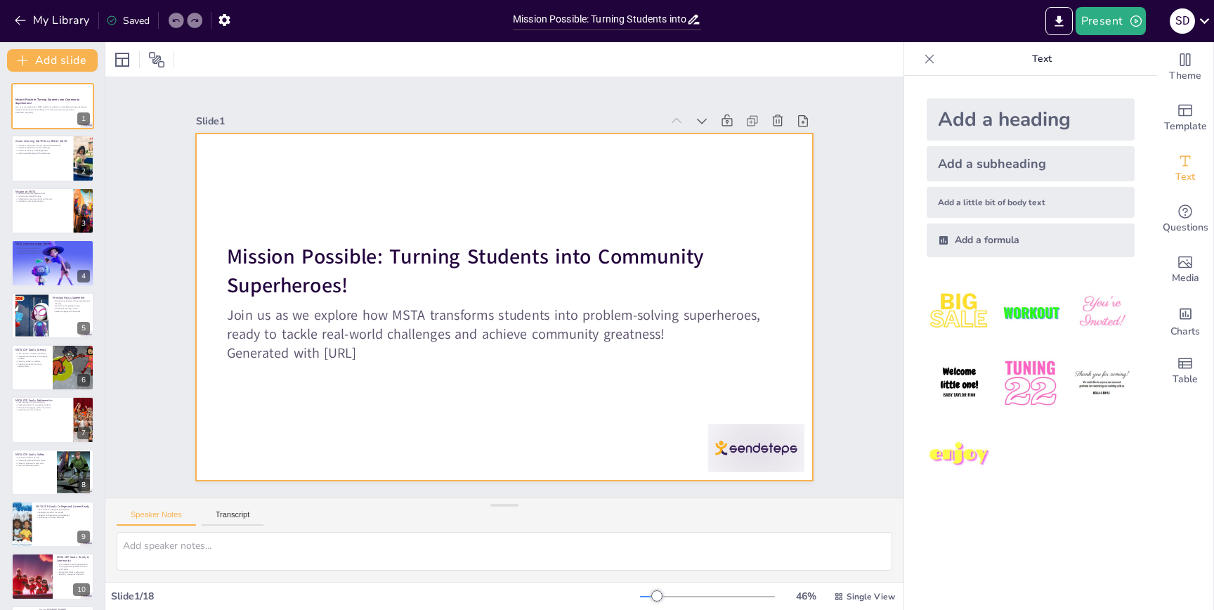
checkbox input "true"
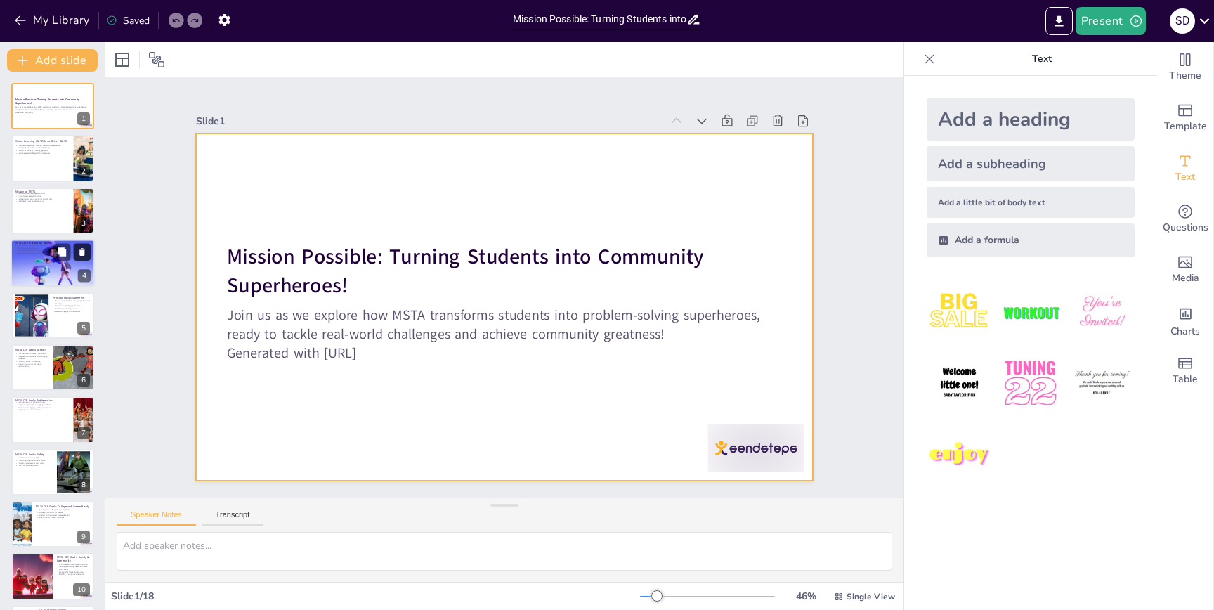
checkbox input "true"
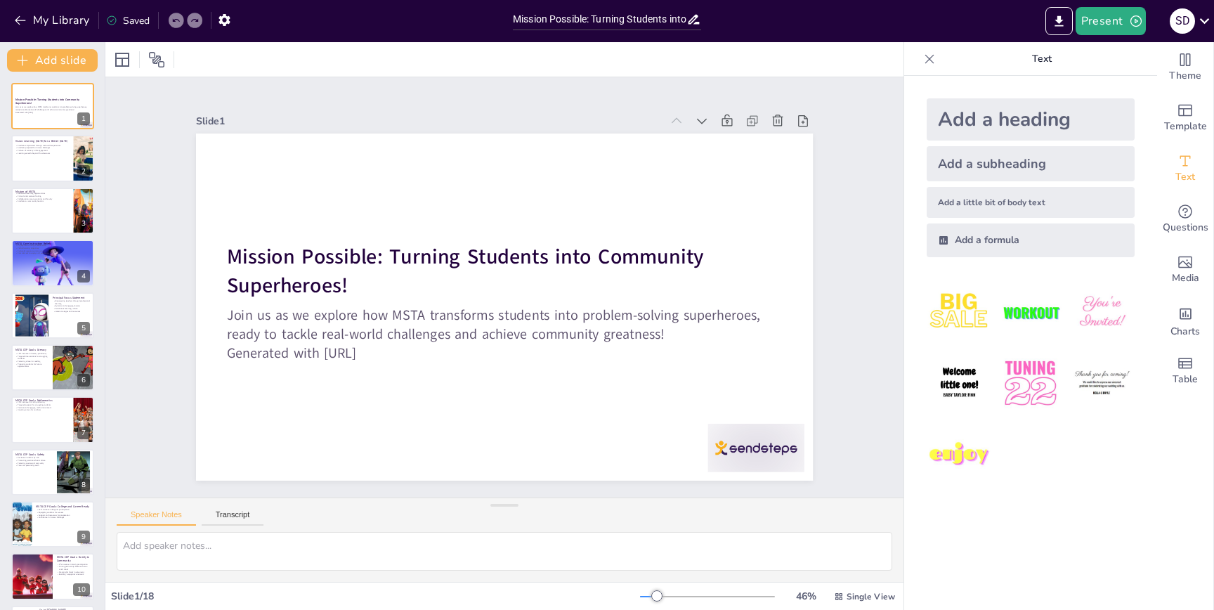
checkbox input "true"
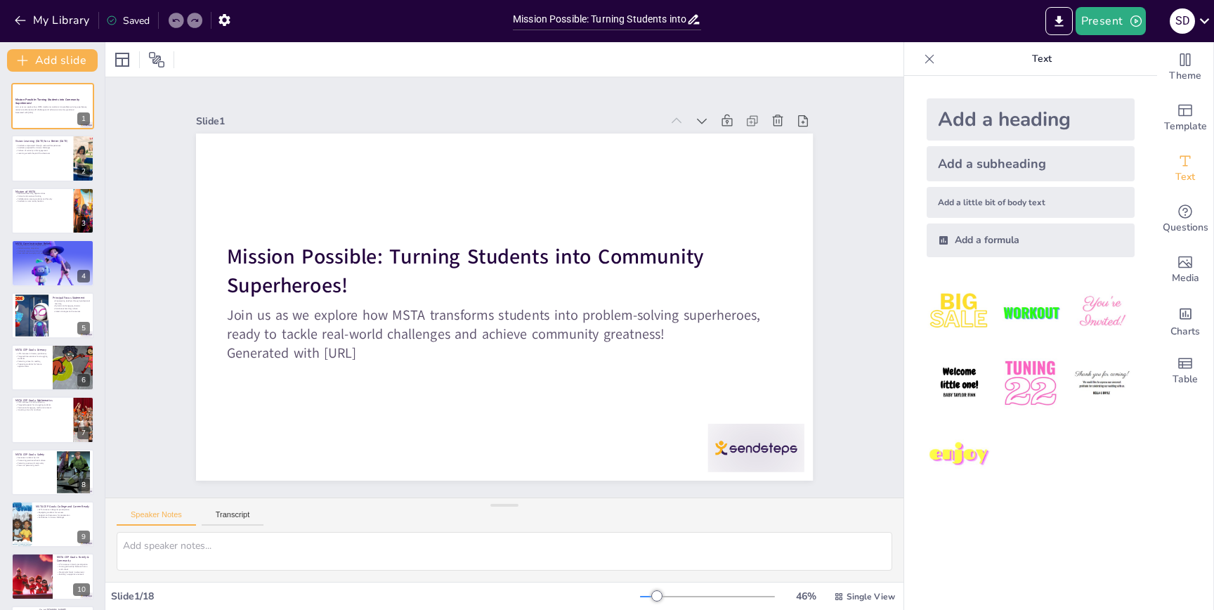
checkbox input "true"
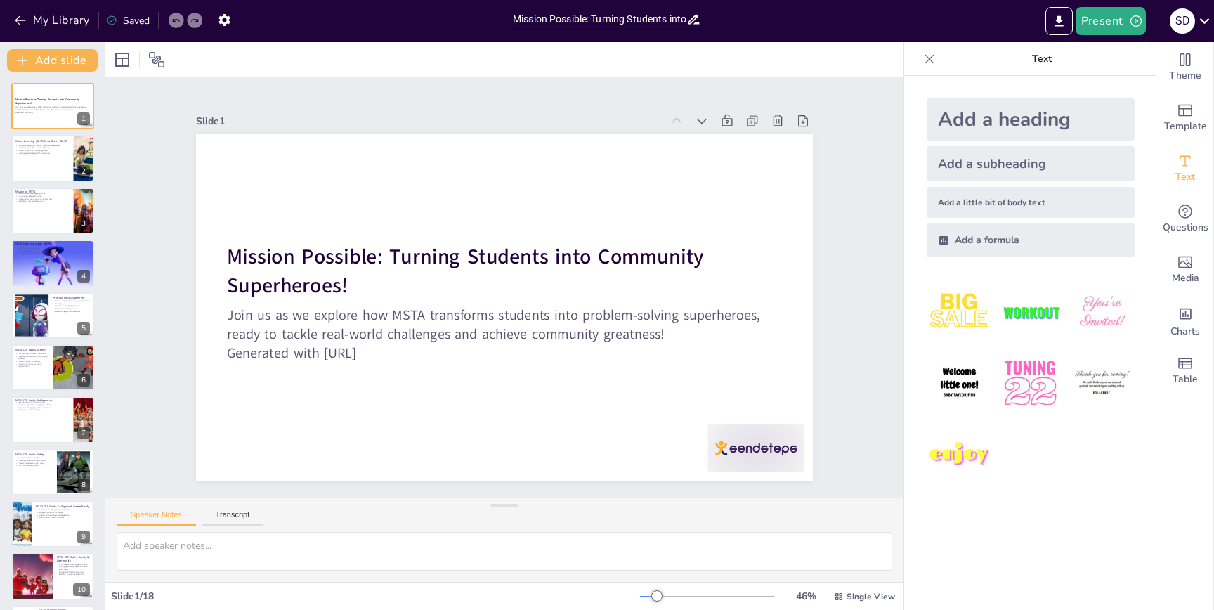
checkbox input "true"
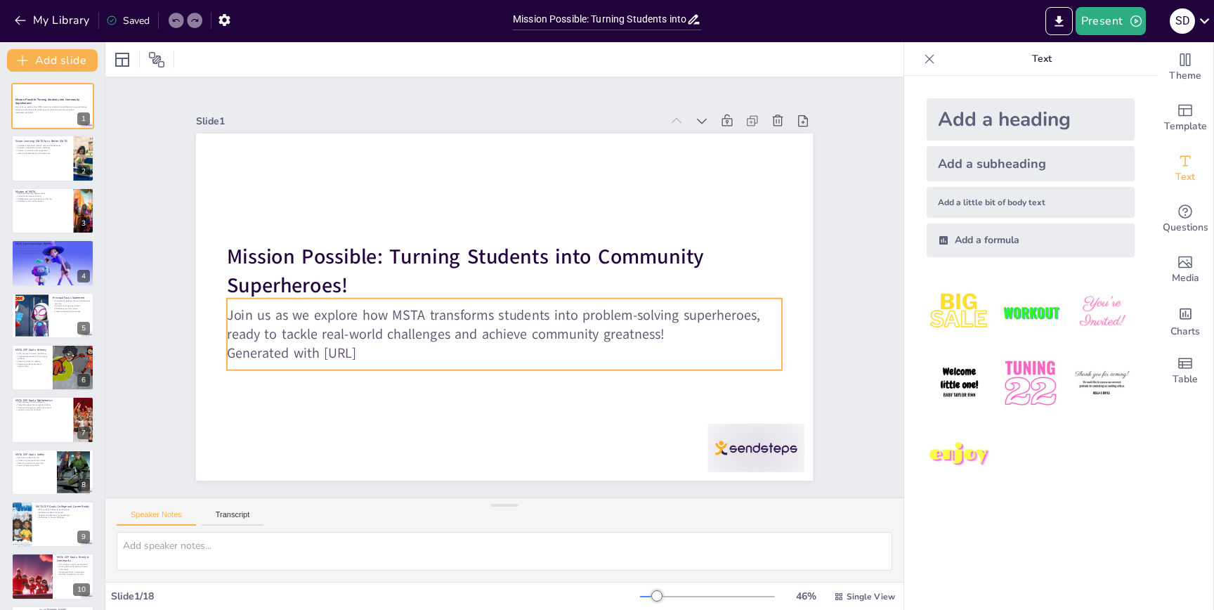
checkbox input "true"
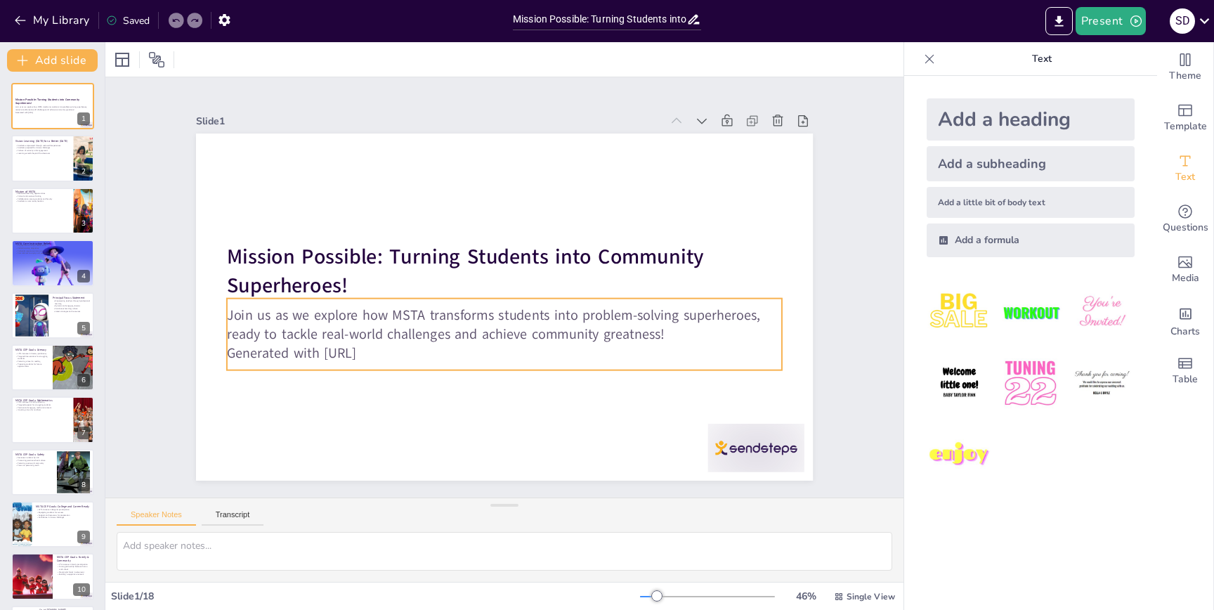
checkbox input "true"
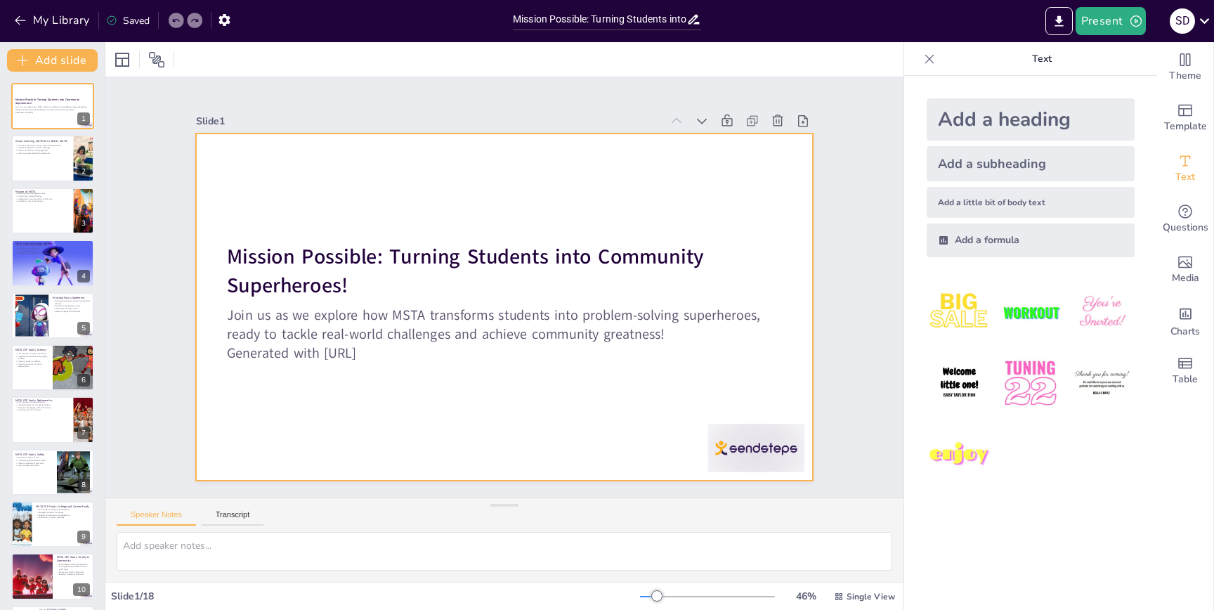
checkbox input "true"
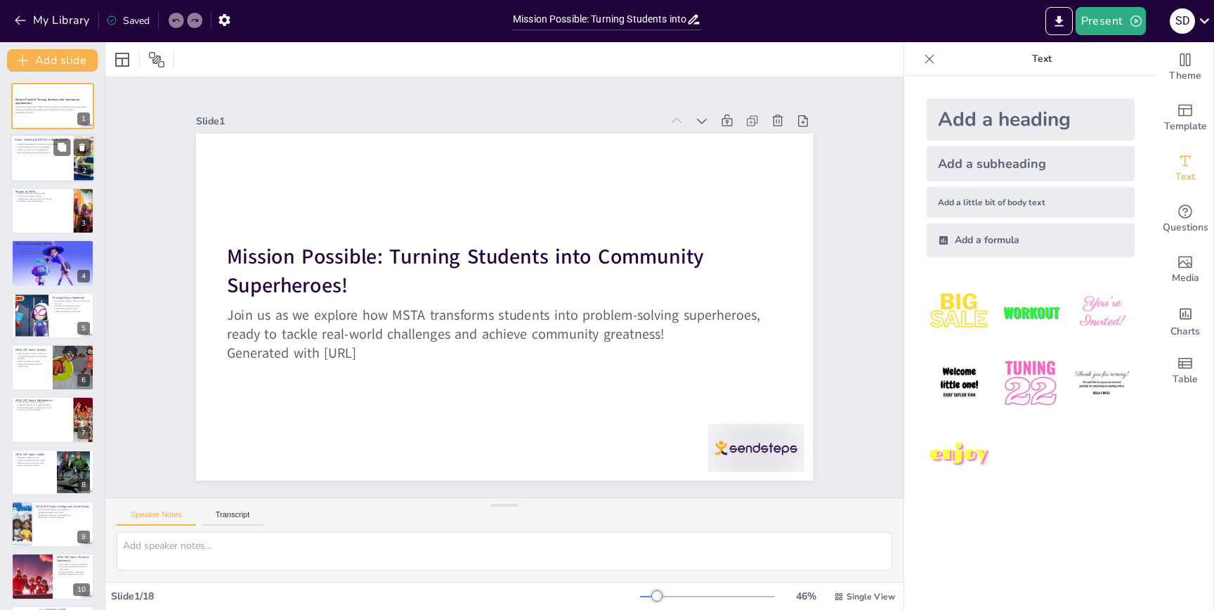
checkbox input "true"
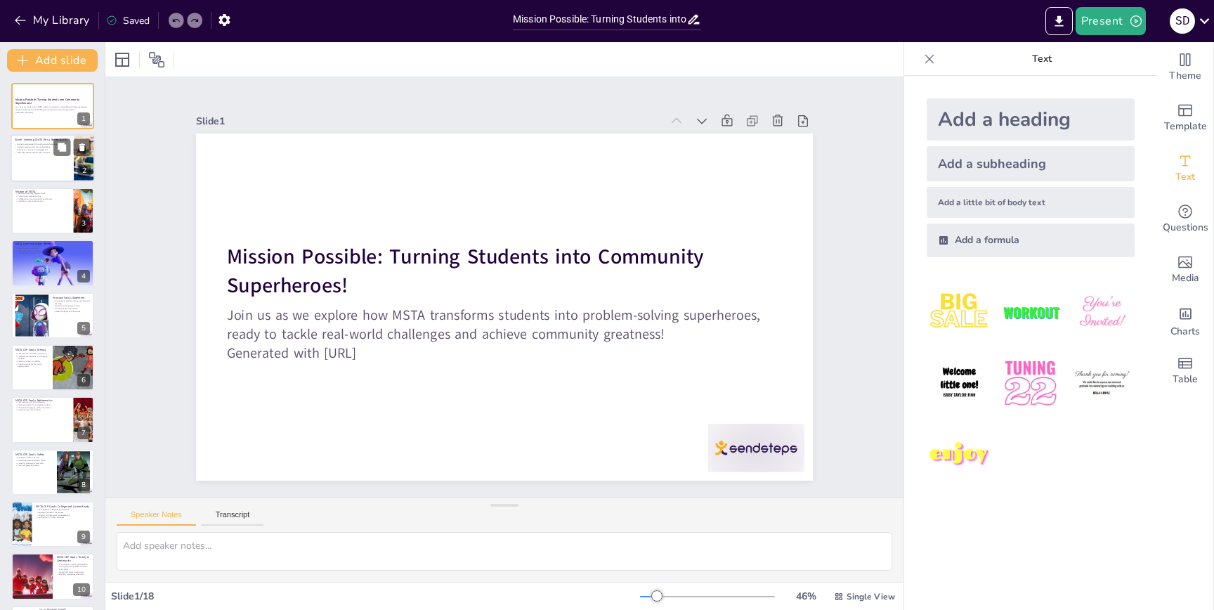
checkbox input "true"
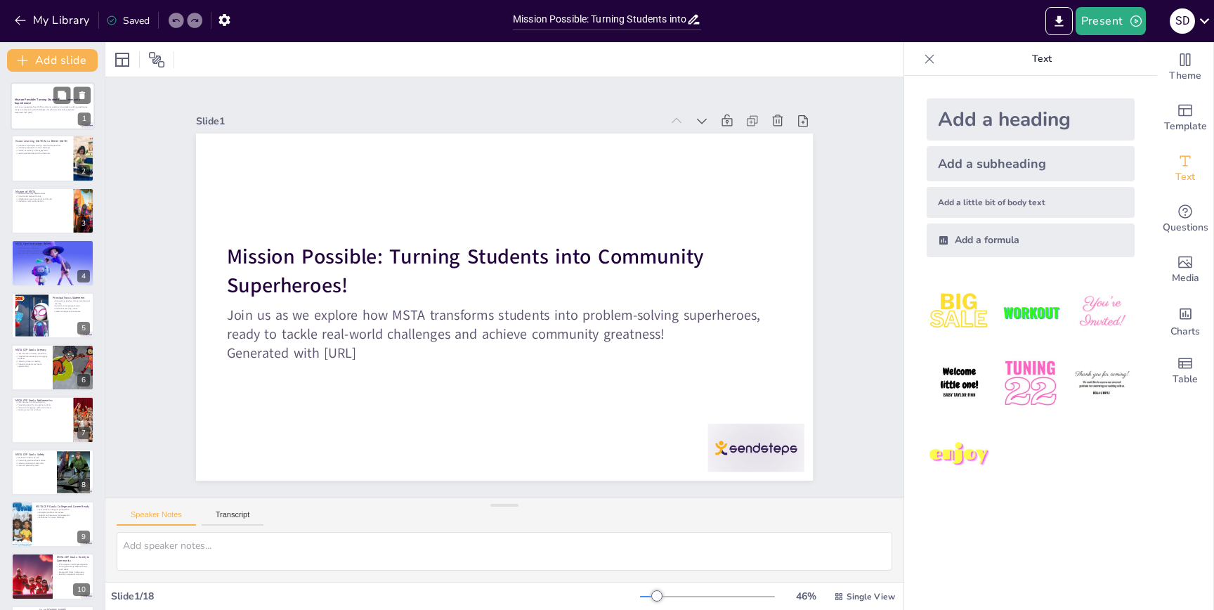
checkbox input "true"
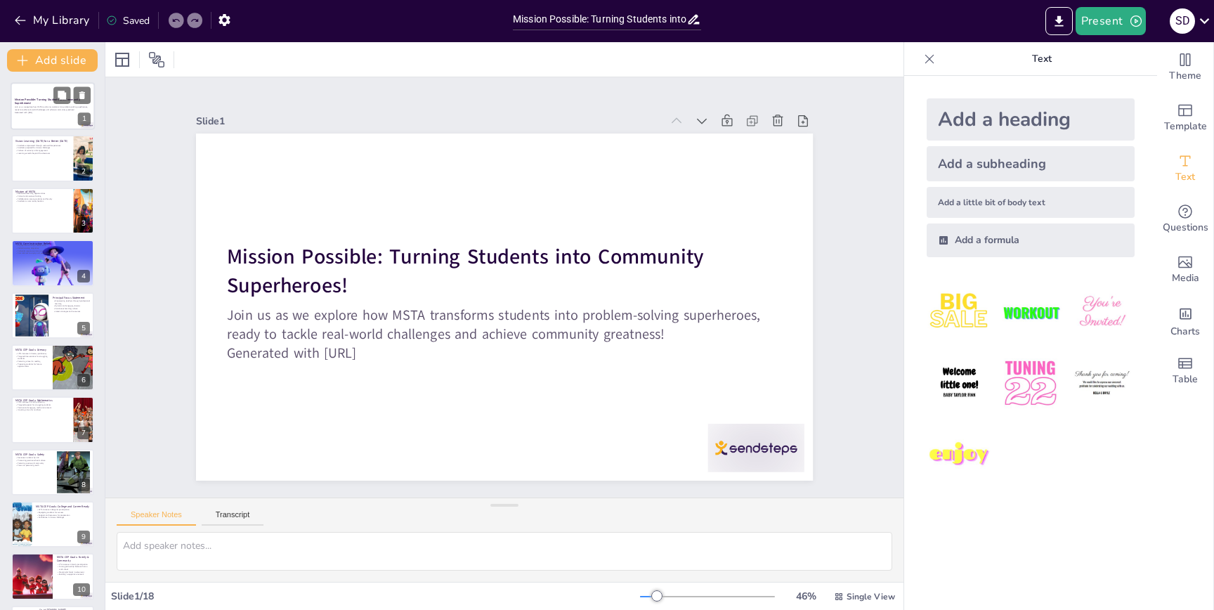
checkbox input "true"
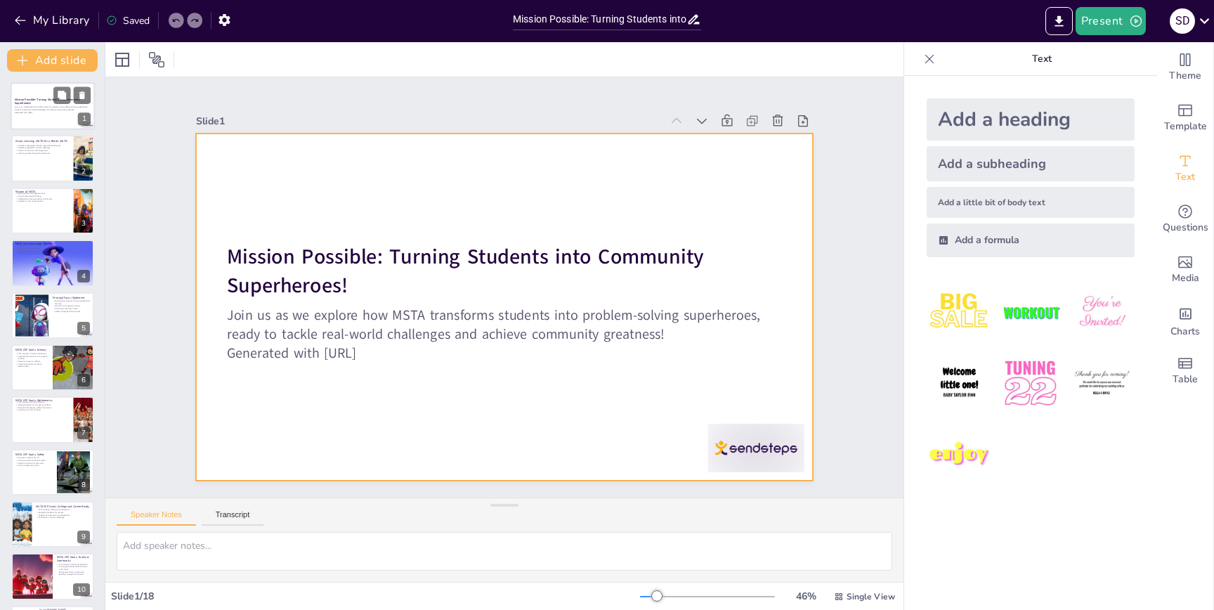
click at [60, 118] on div at bounding box center [53, 106] width 84 height 48
checkbox input "true"
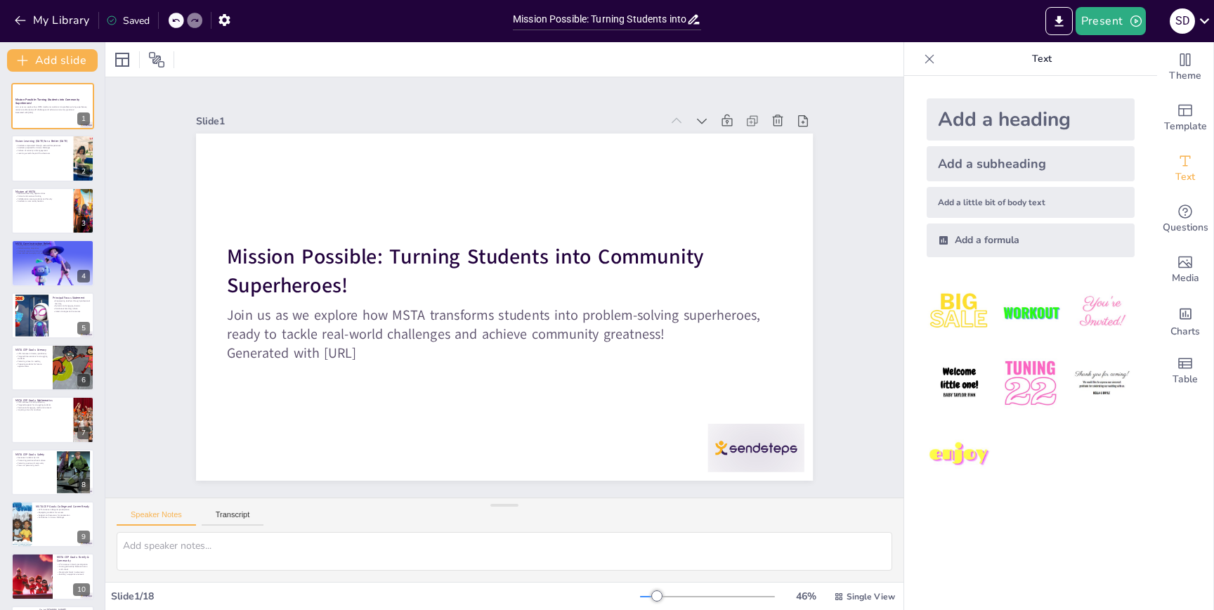
checkbox input "true"
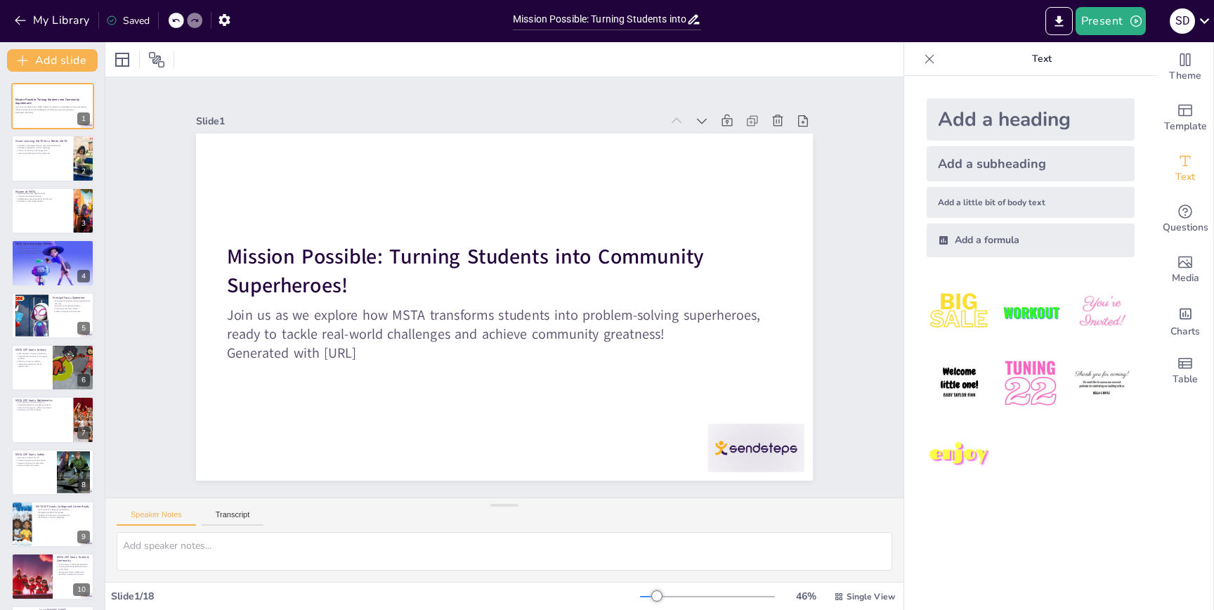
checkbox input "true"
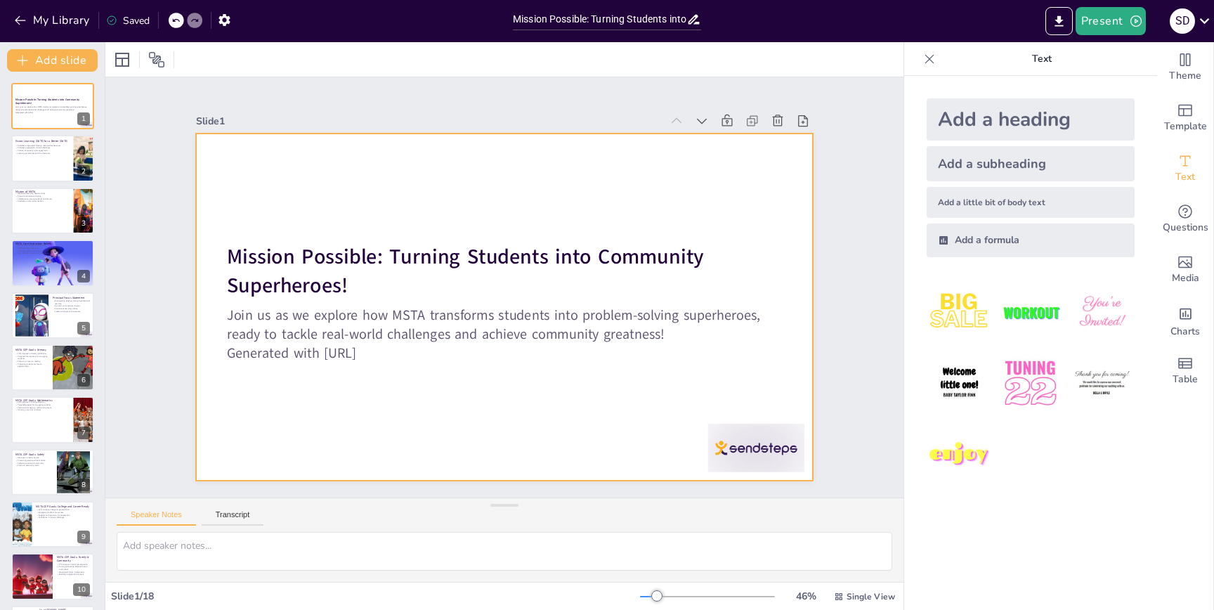
checkbox input "true"
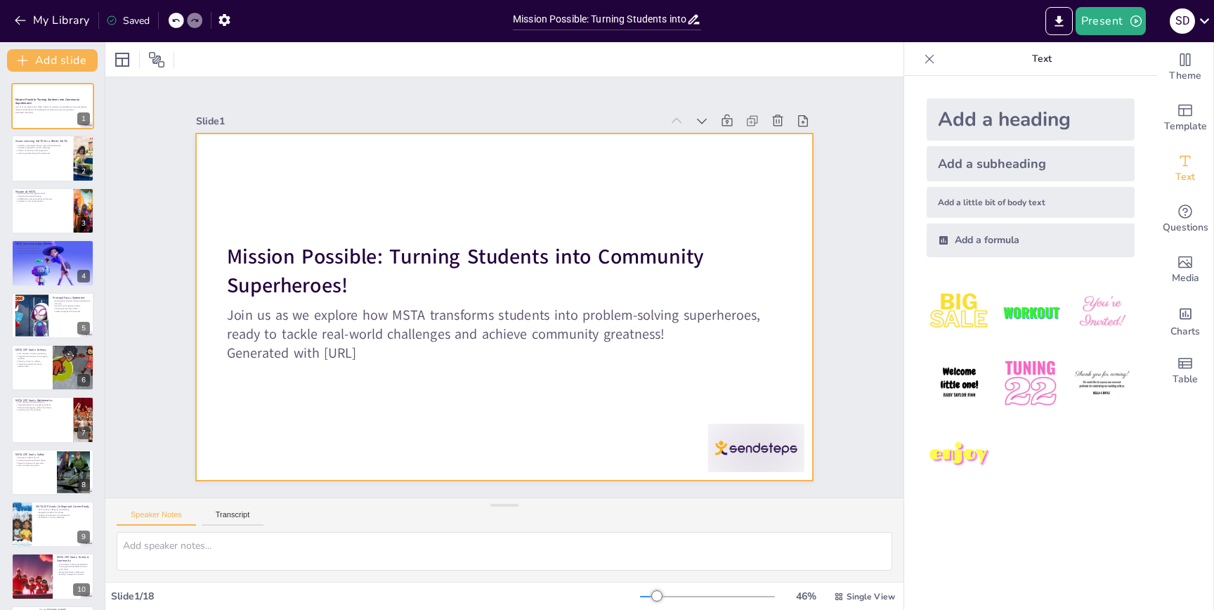
checkbox input "true"
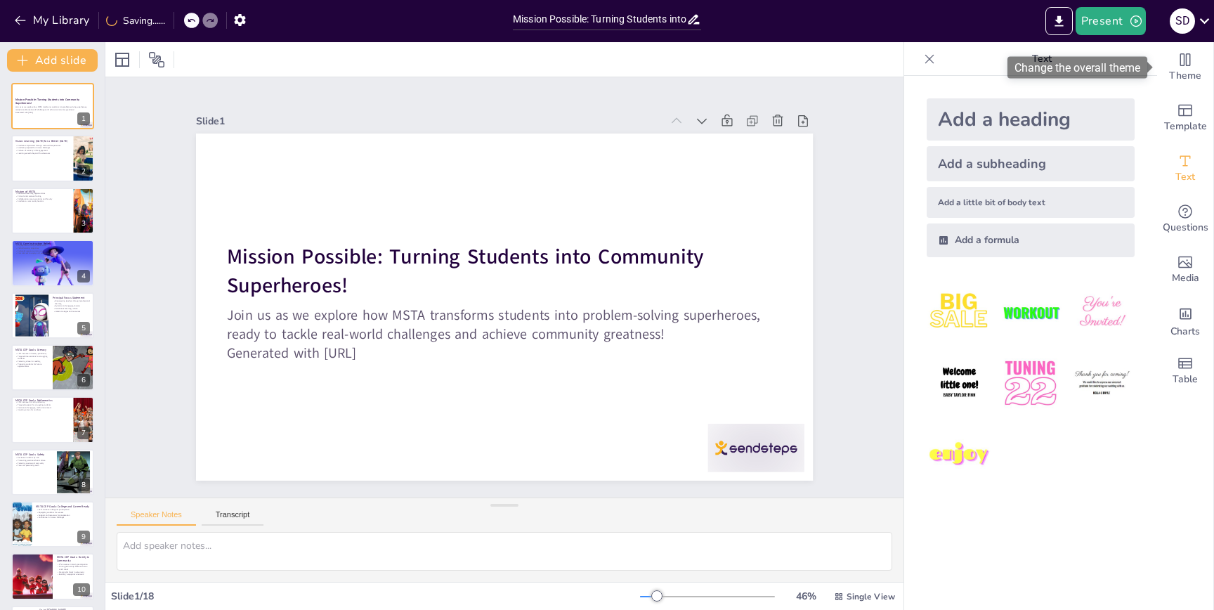
checkbox input "true"
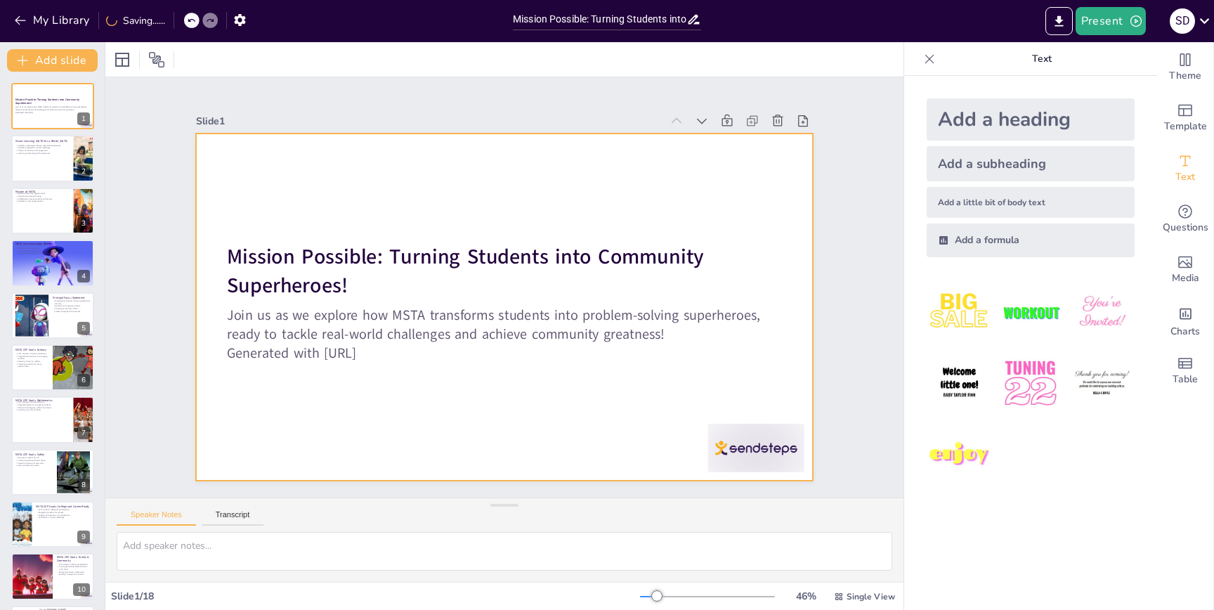
checkbox input "true"
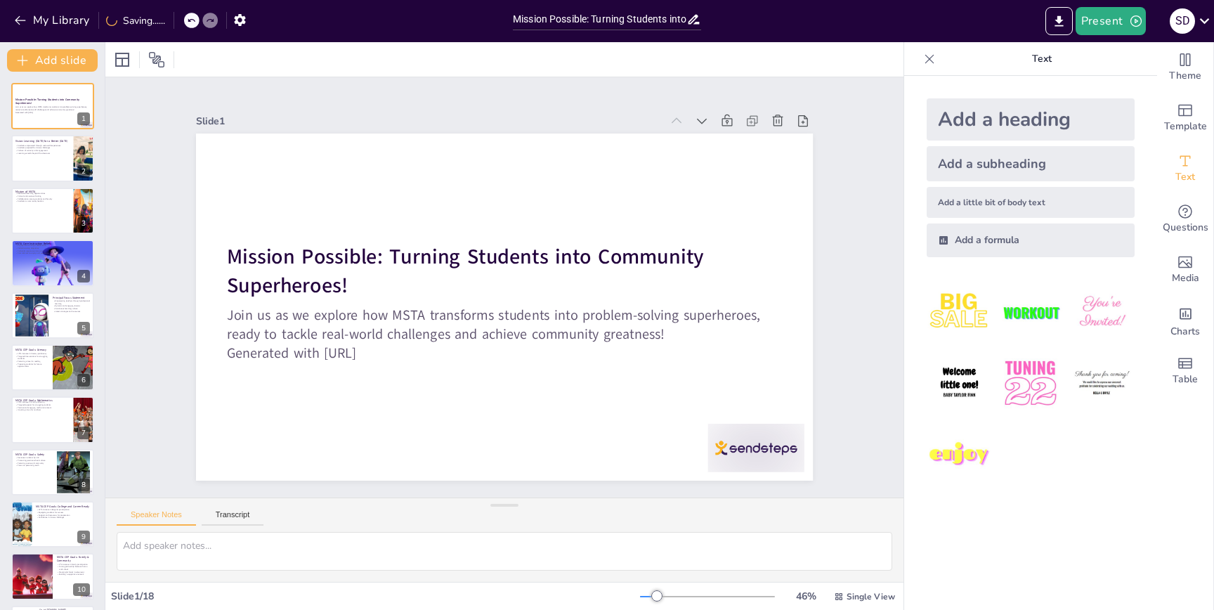
checkbox input "true"
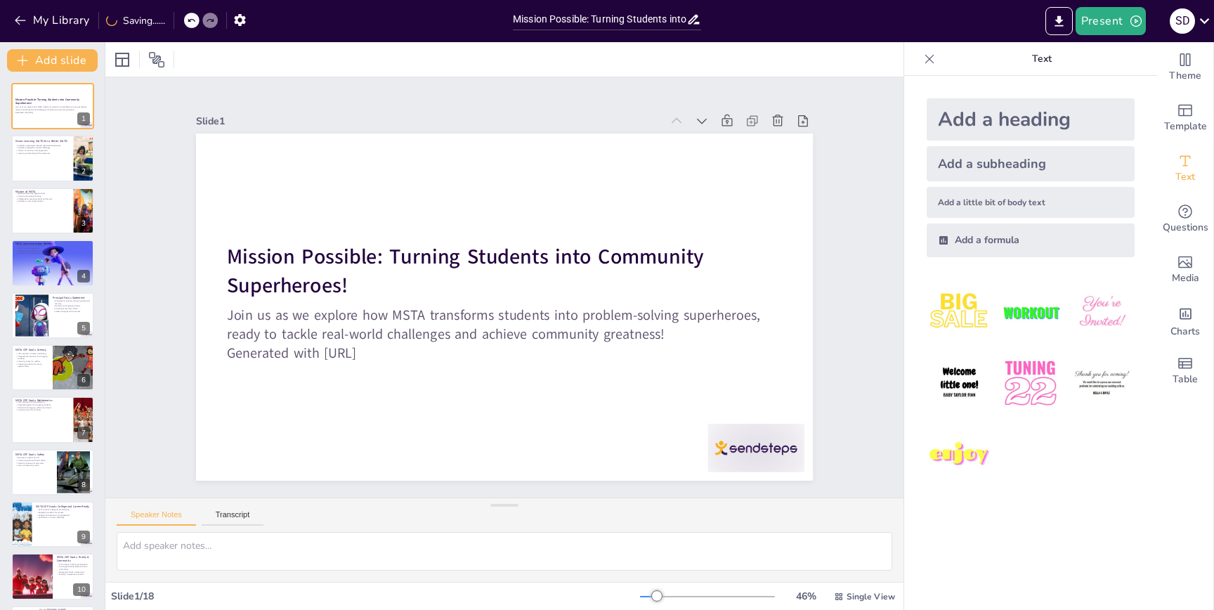
checkbox input "true"
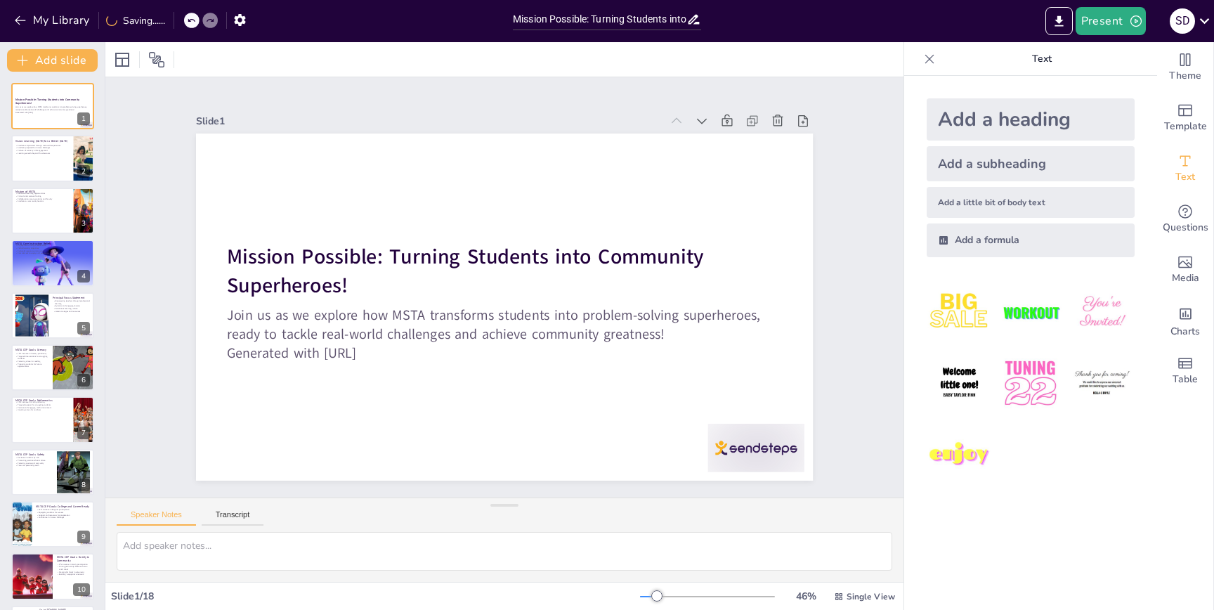
checkbox input "true"
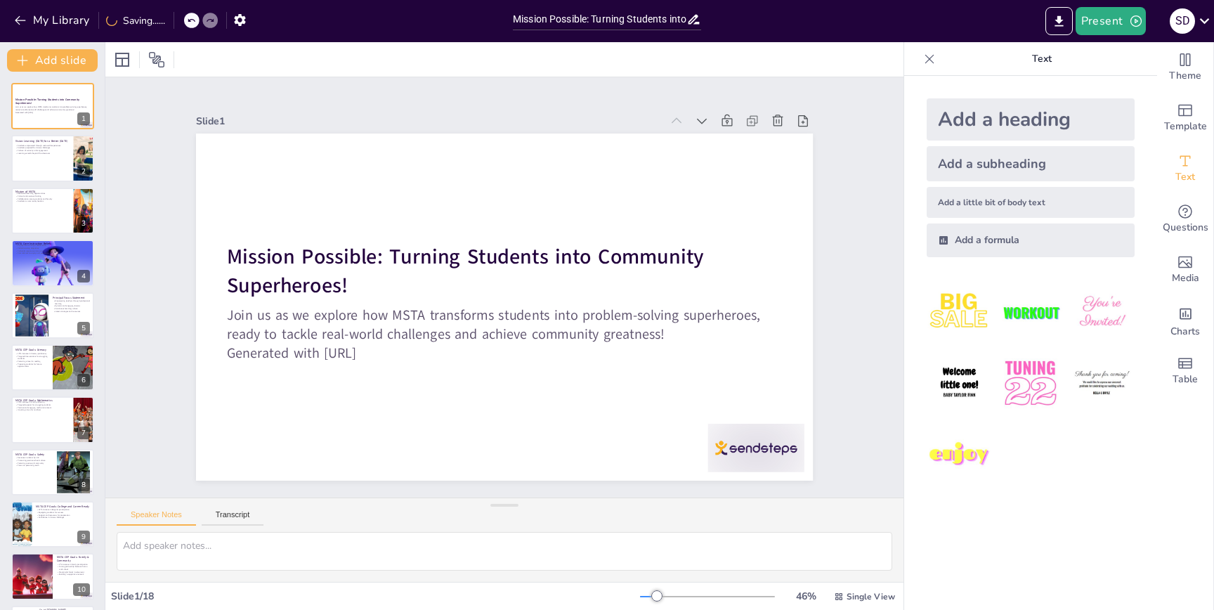
checkbox input "true"
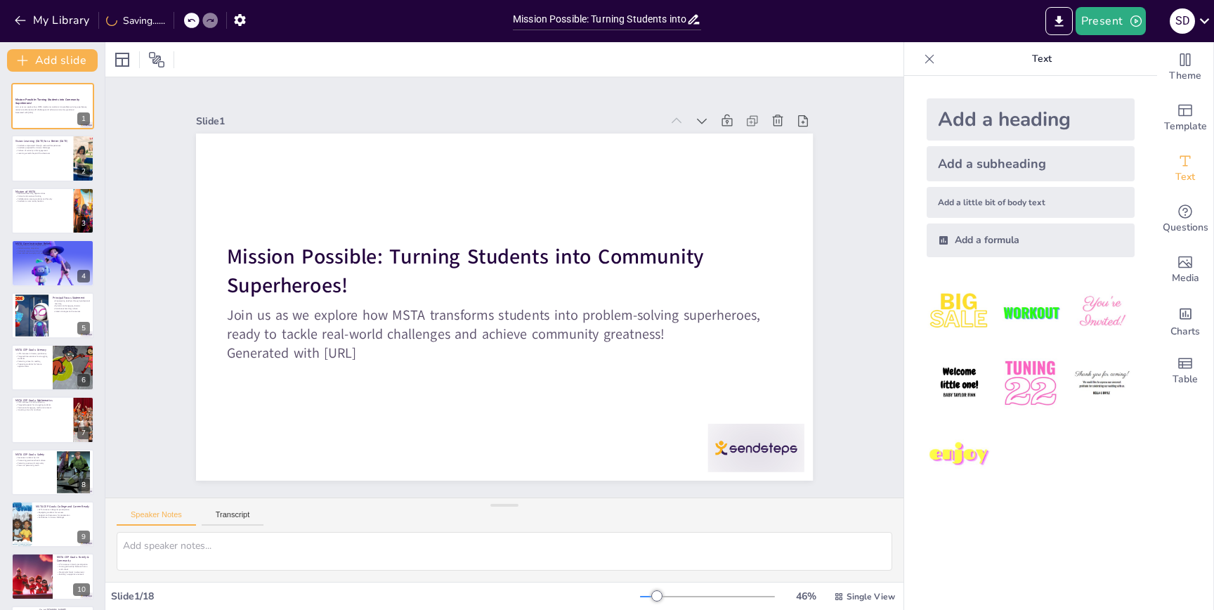
checkbox input "true"
click at [154, 62] on icon at bounding box center [156, 59] width 17 height 17
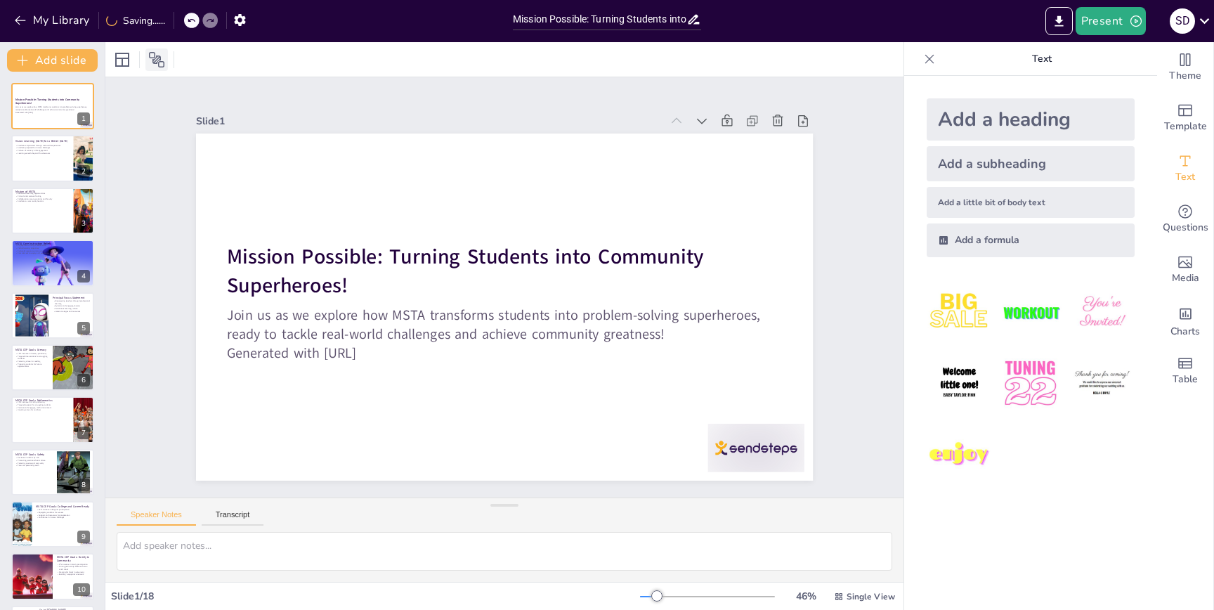
checkbox input "true"
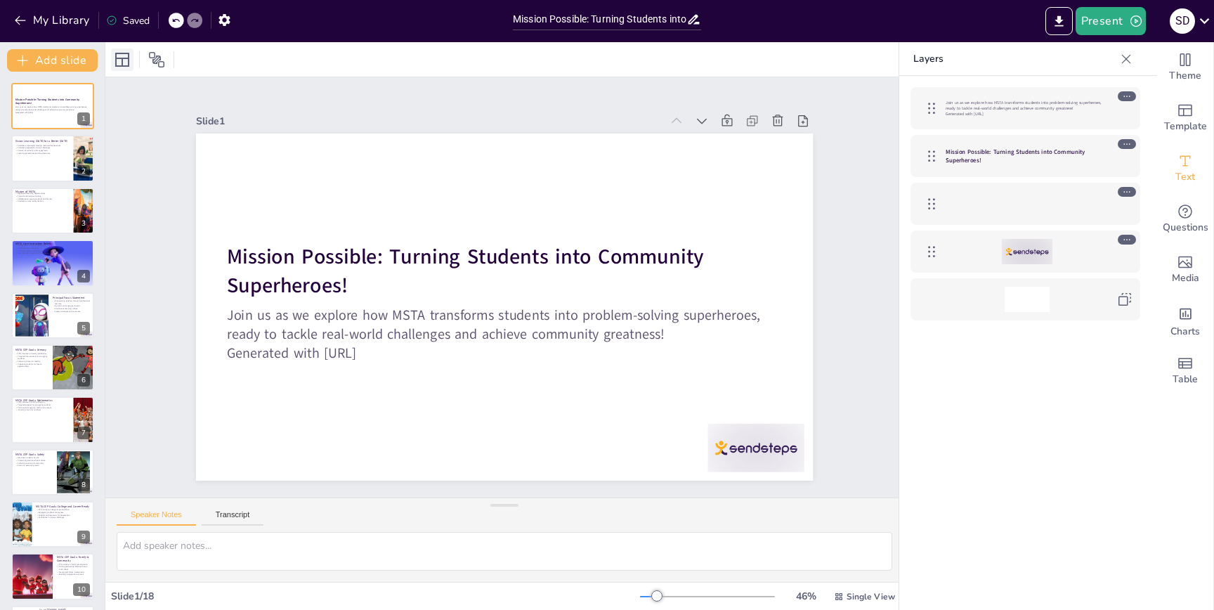
click at [122, 60] on icon at bounding box center [122, 60] width 14 height 14
checkbox input "true"
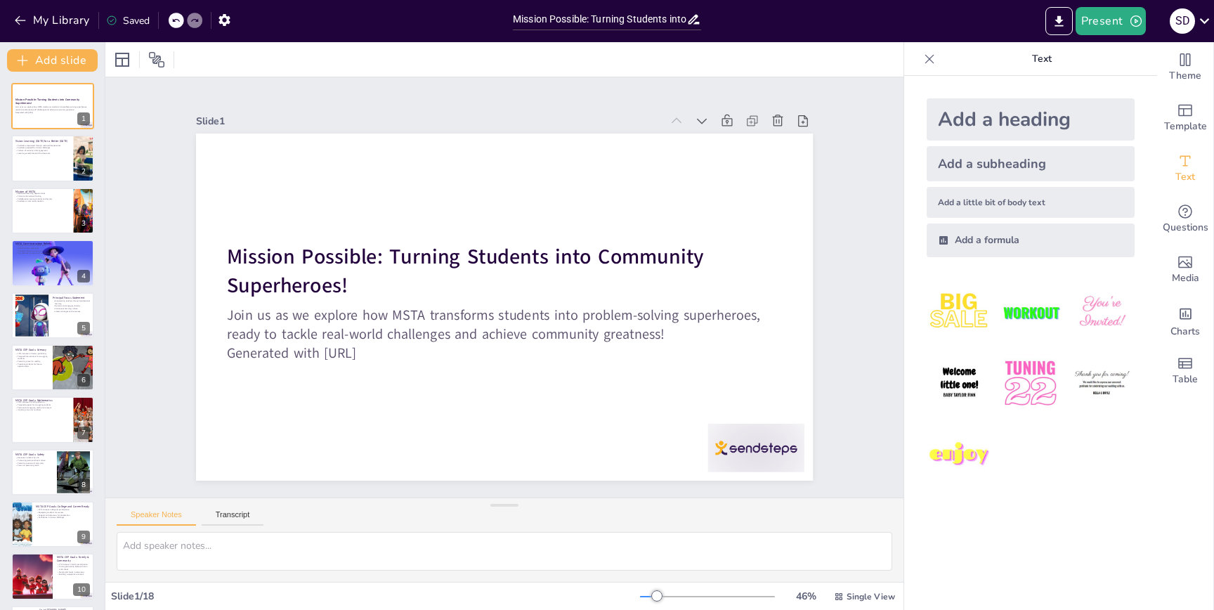
checkbox input "true"
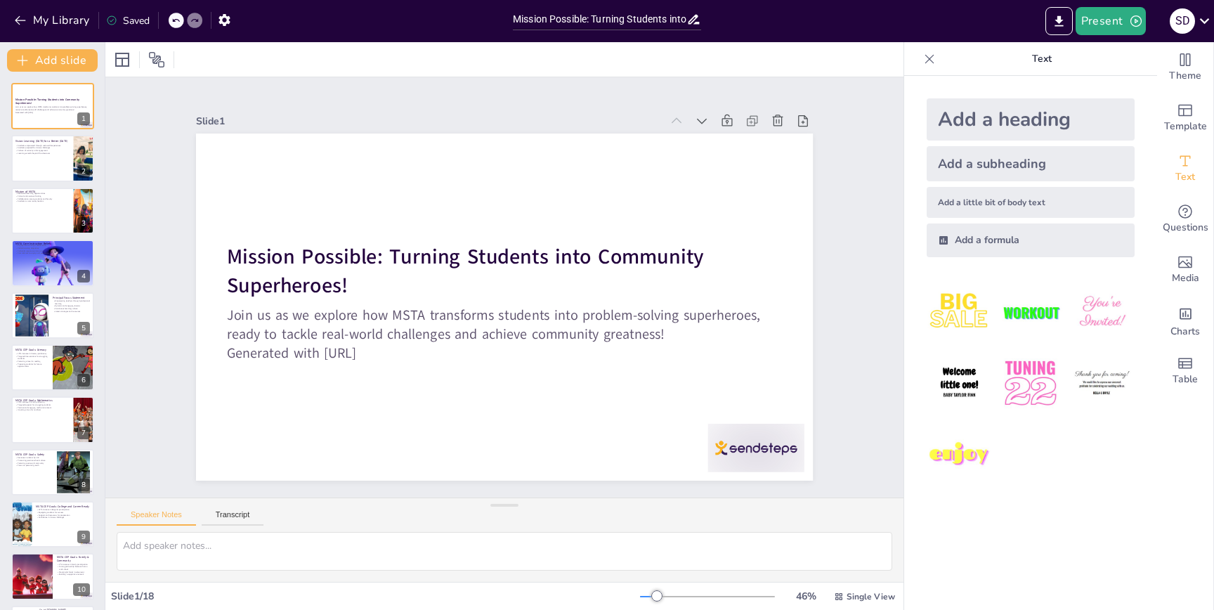
checkbox input "true"
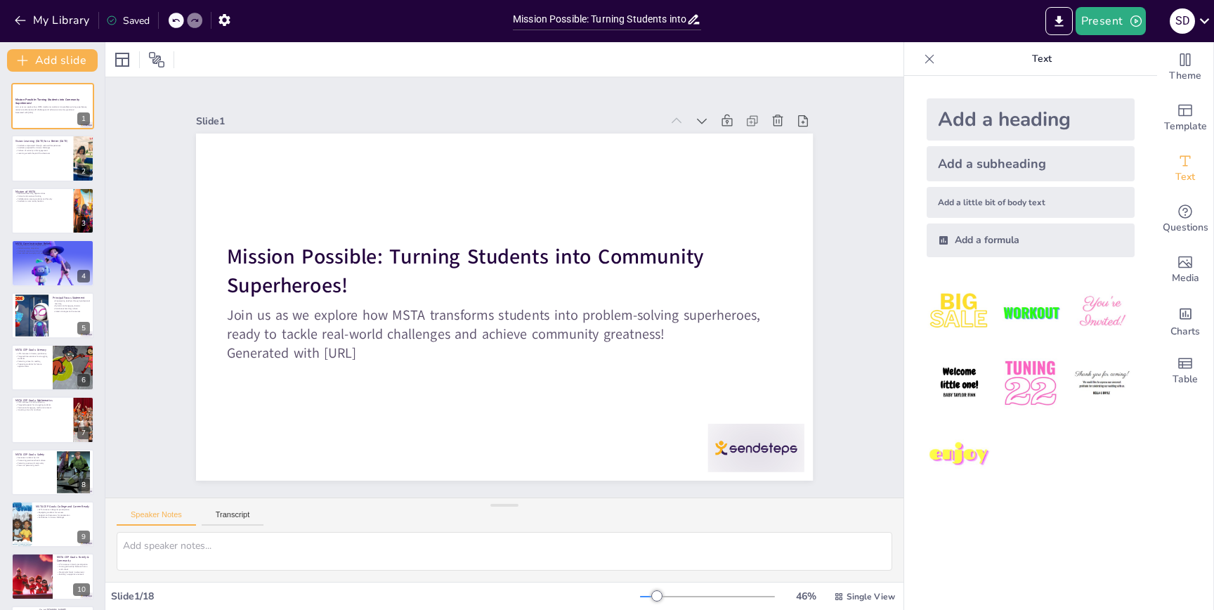
checkbox input "true"
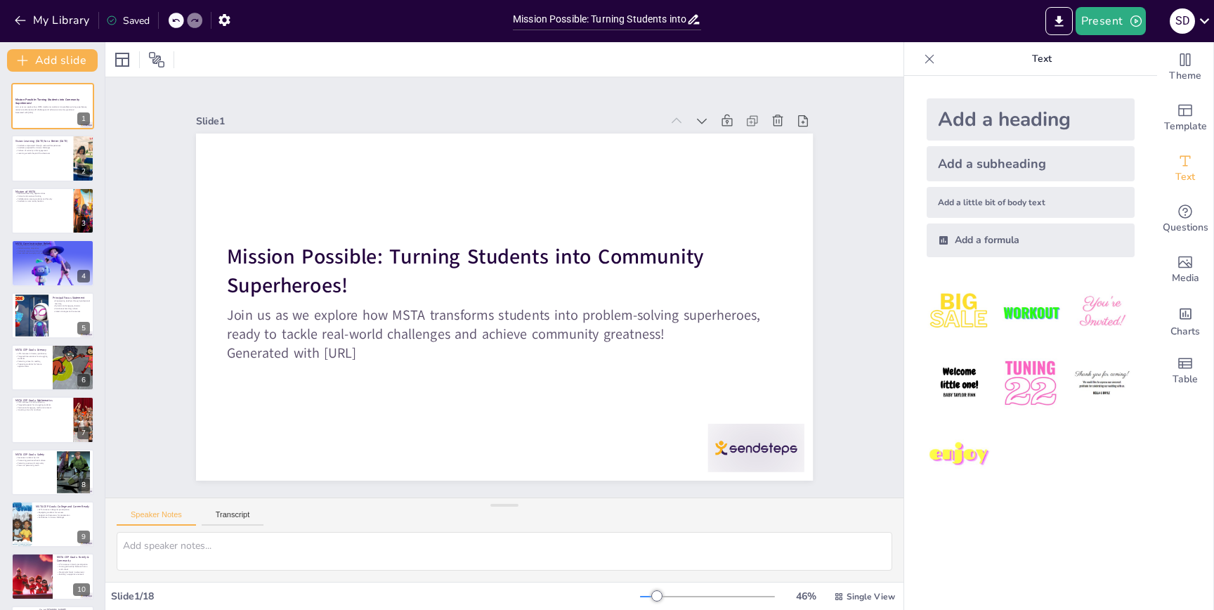
checkbox input "true"
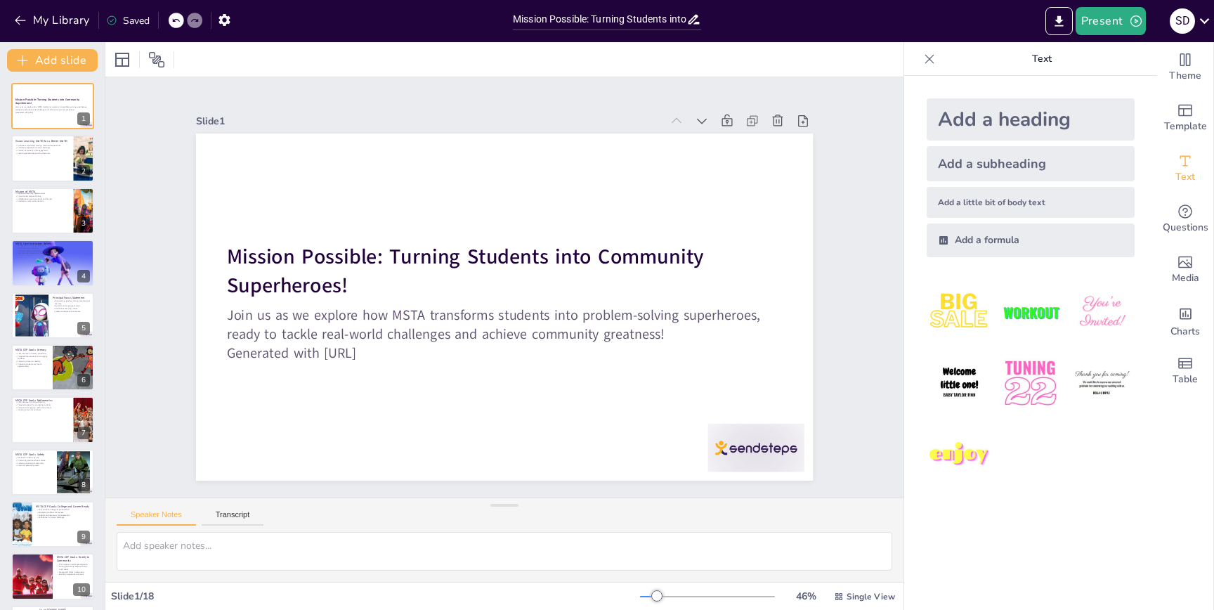
checkbox input "true"
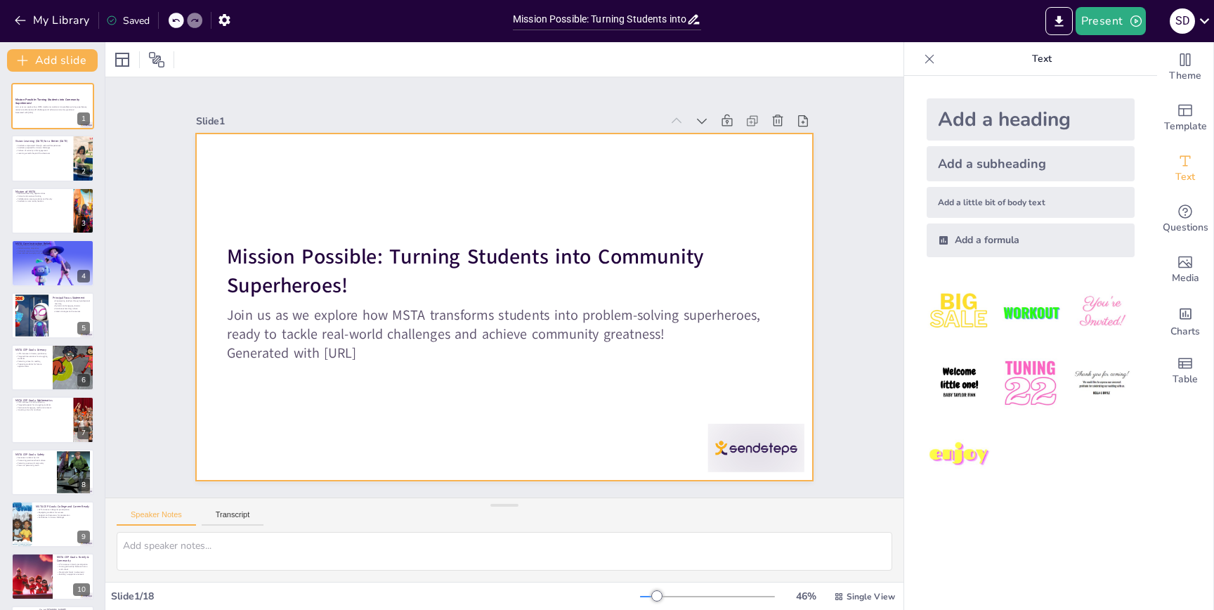
checkbox input "true"
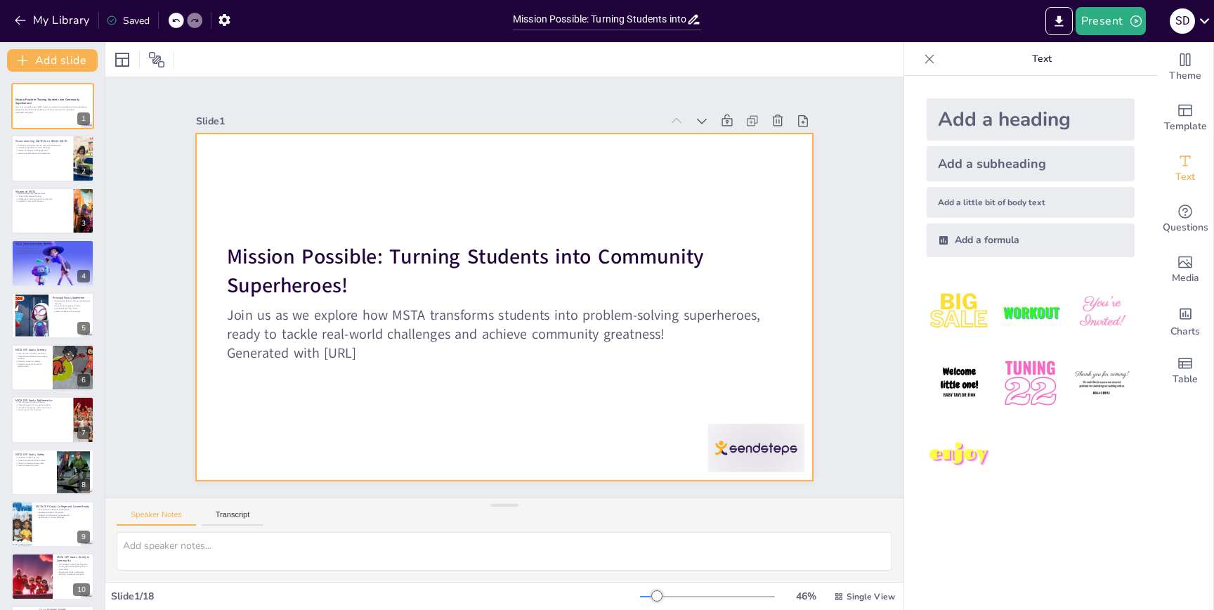
checkbox input "true"
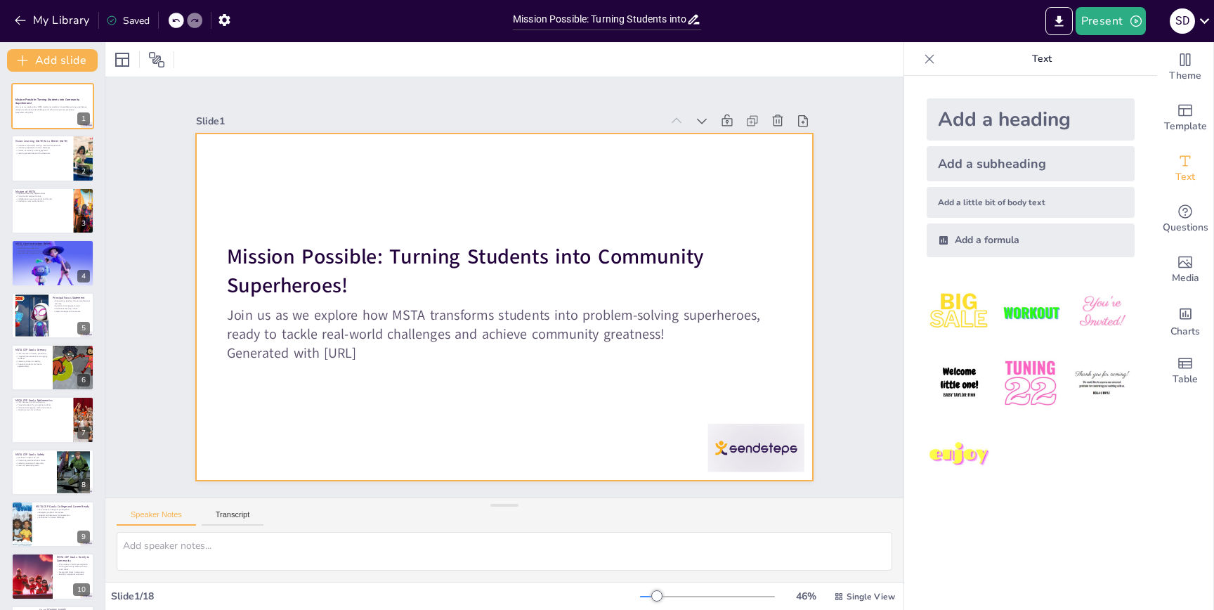
checkbox input "true"
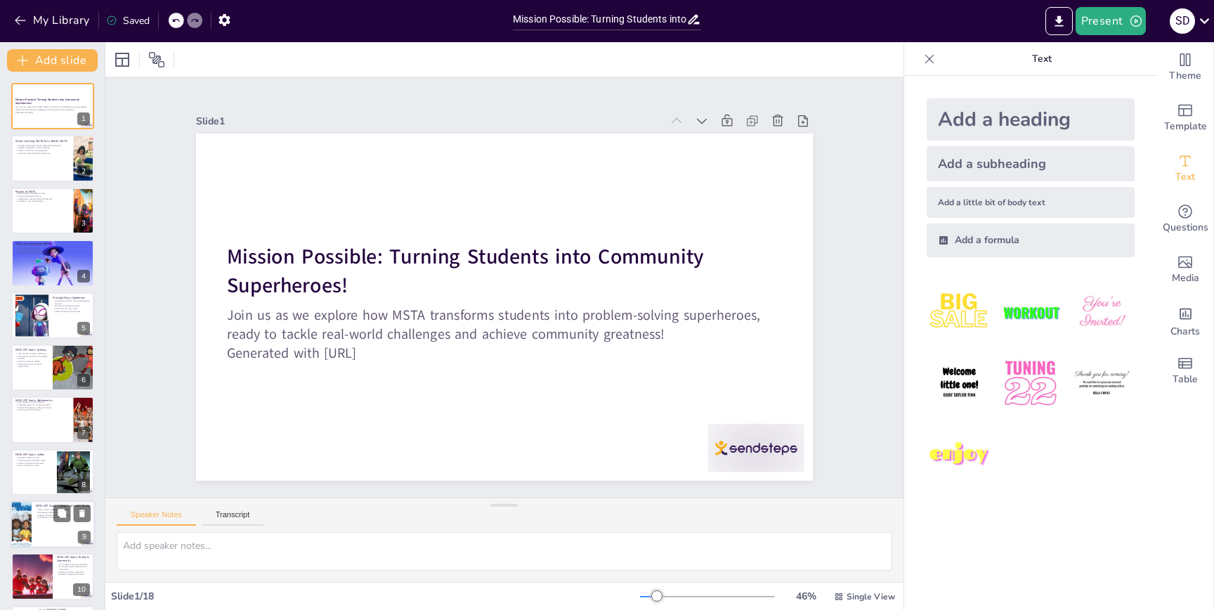
checkbox input "true"
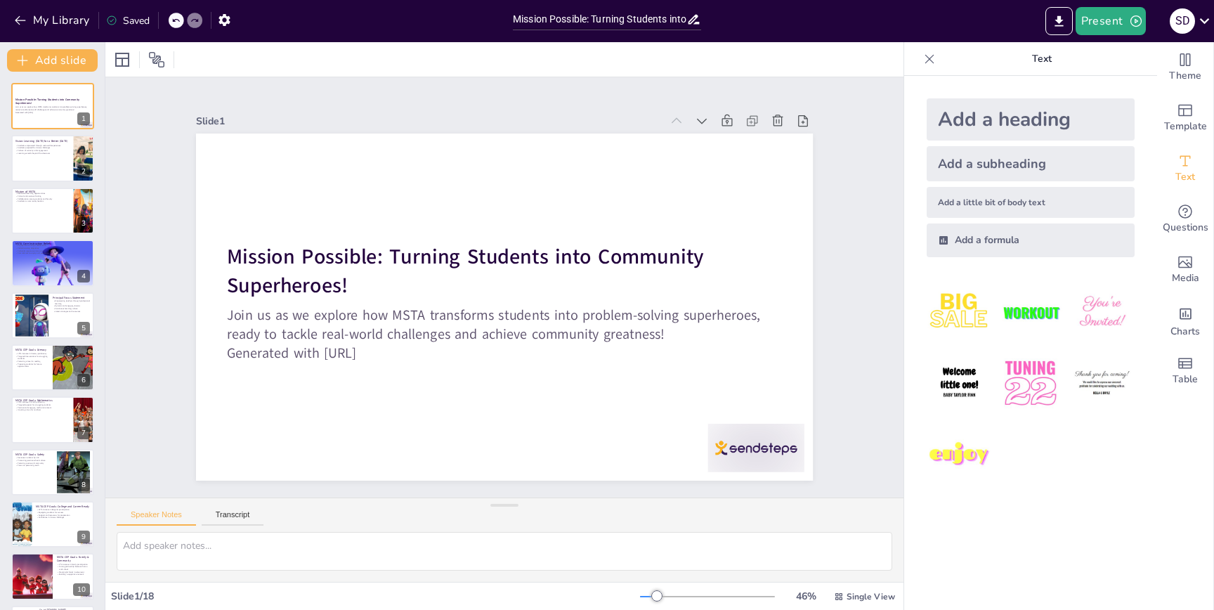
checkbox input "true"
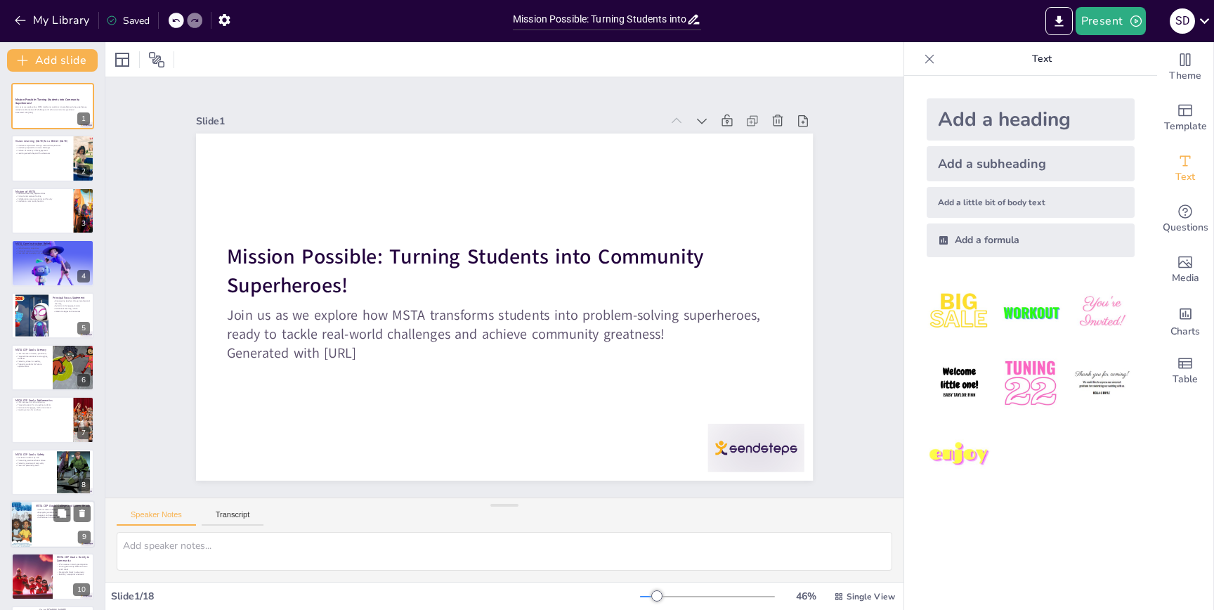
checkbox input "true"
click at [36, 542] on div at bounding box center [53, 524] width 84 height 48
type textarea "Aiming for a 15% increase in Regents participation reflects our commitment to e…"
checkbox input "true"
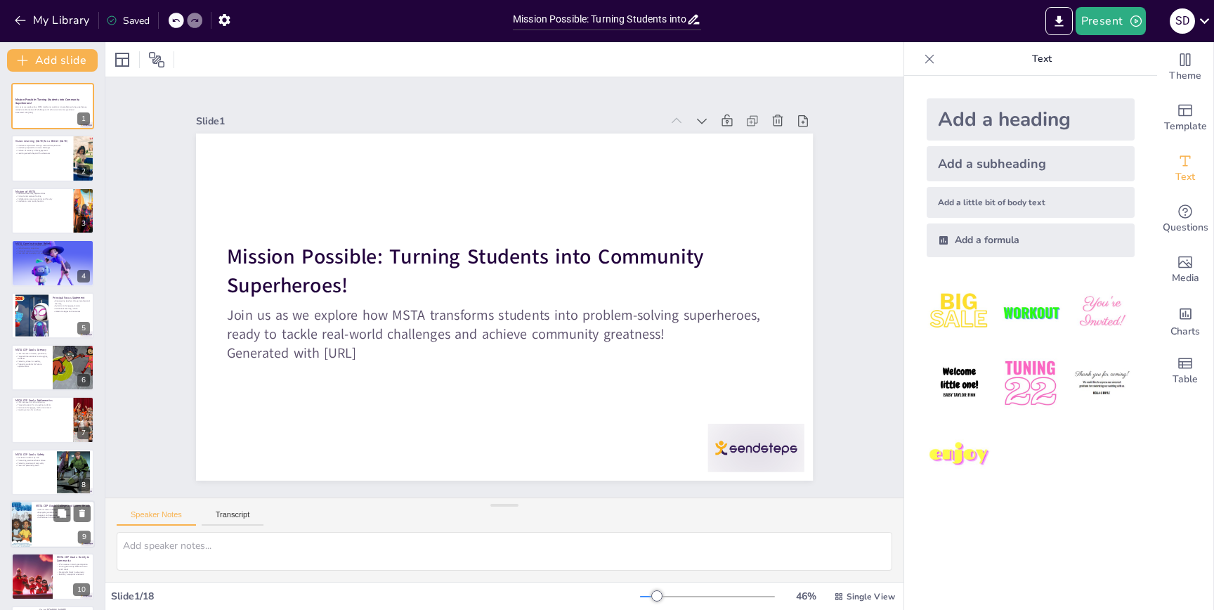
checkbox input "true"
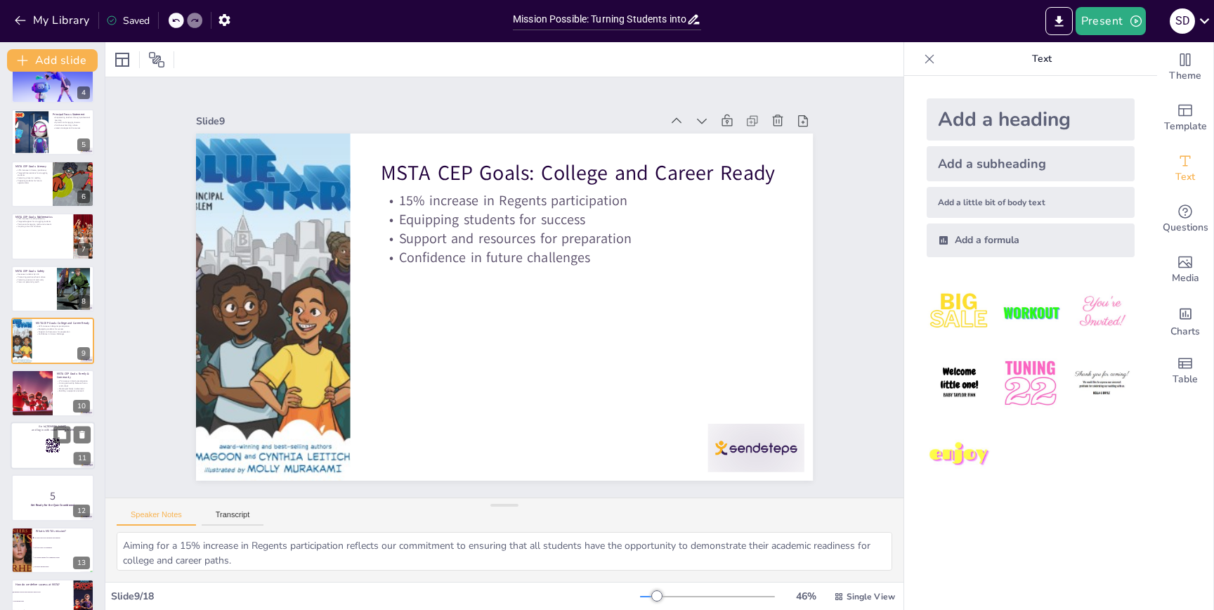
checkbox input "true"
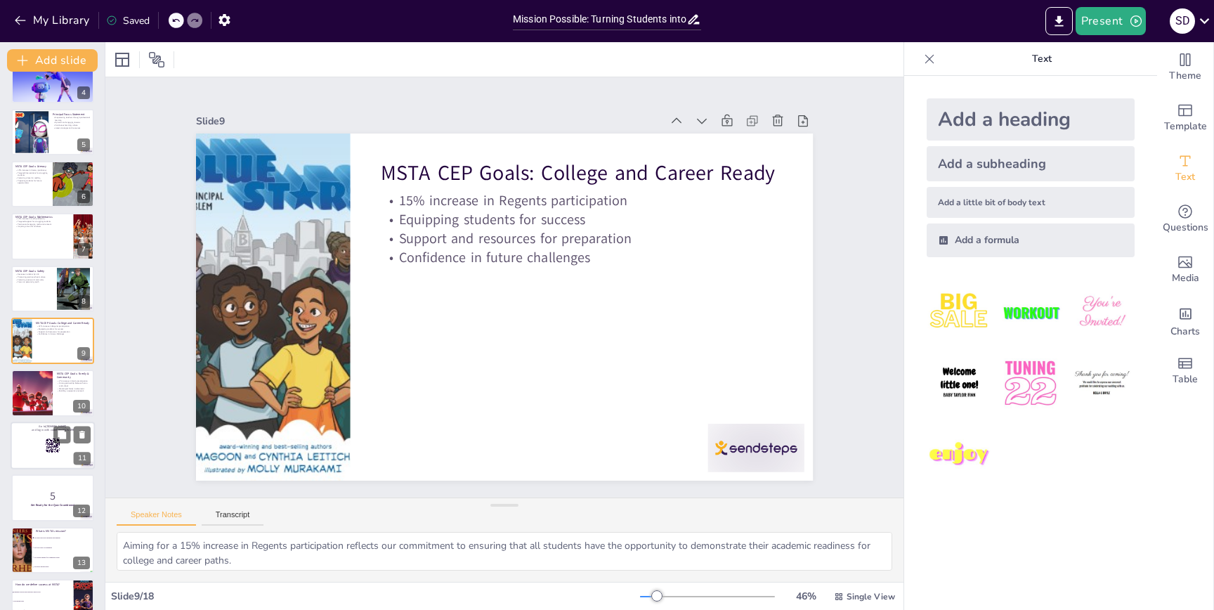
checkbox input "true"
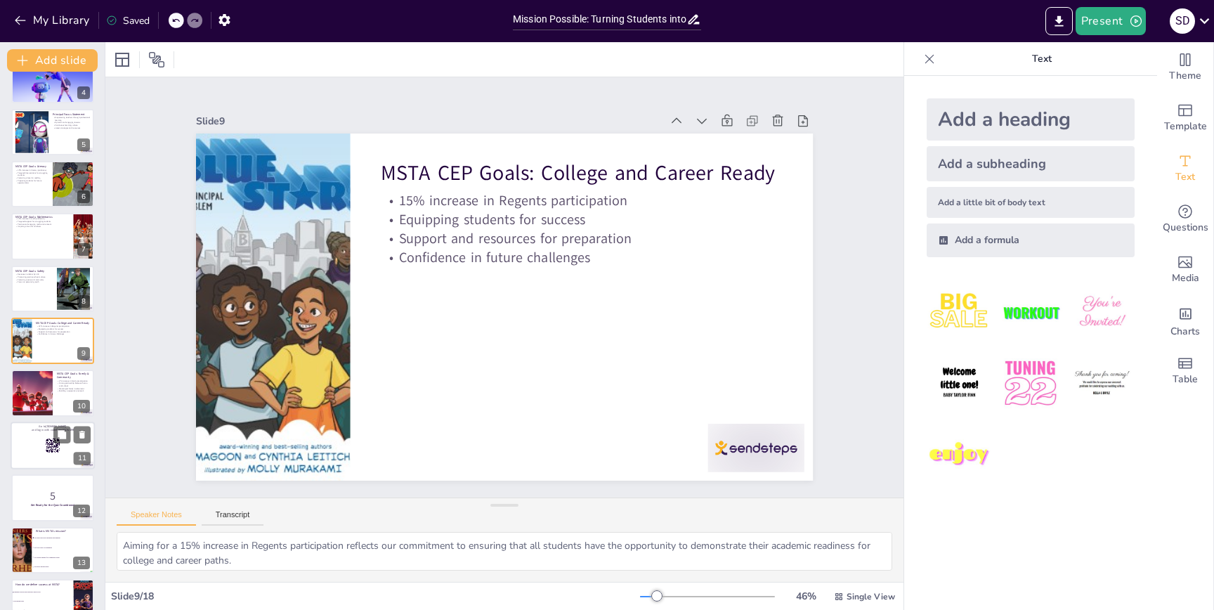
checkbox input "true"
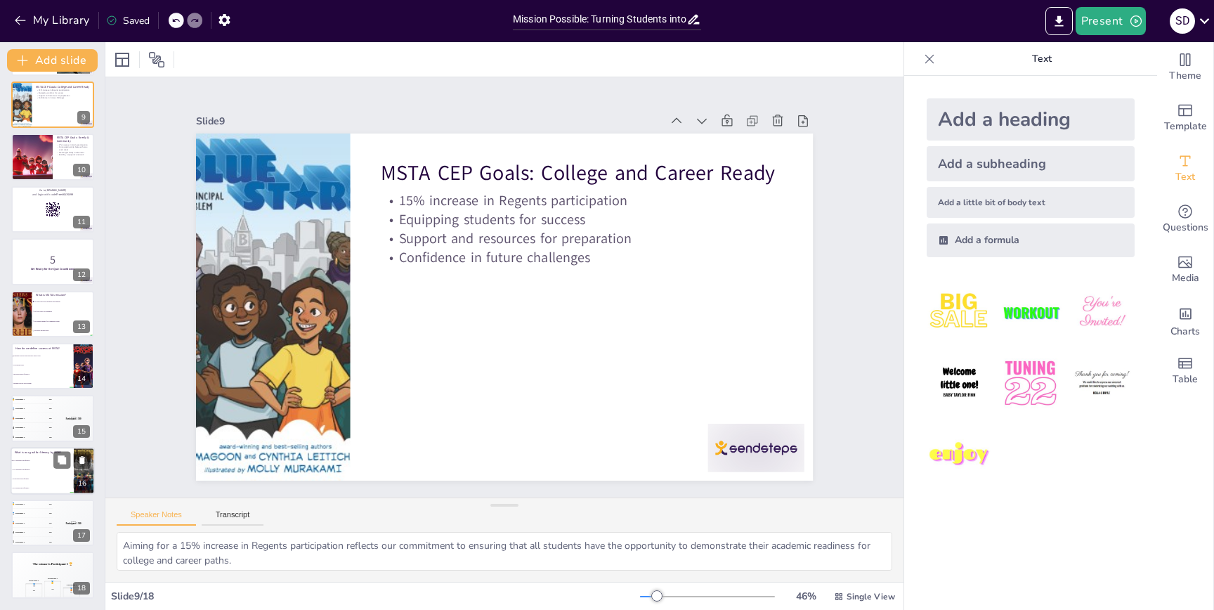
click at [40, 452] on p "What is our goal for literacy by 2026?" at bounding box center [42, 452] width 55 height 4
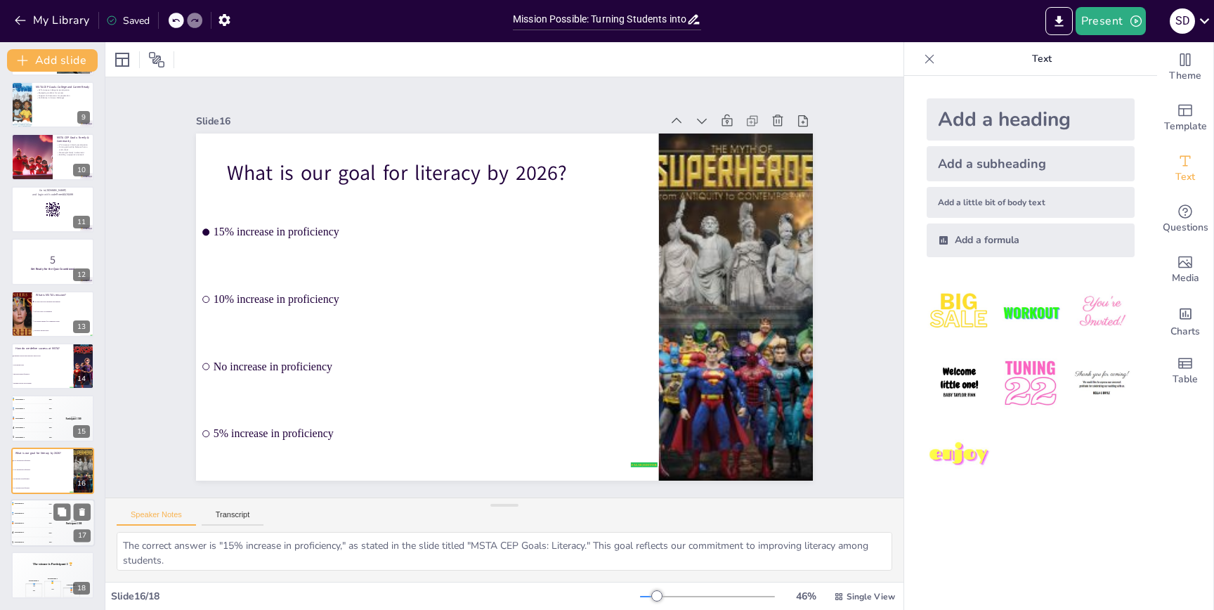
click at [35, 499] on div "🥇 Participant 1 500 🥈 Participant 2 400 🥉 Participant 3 300 4 Participant 4 200…" at bounding box center [53, 523] width 84 height 48
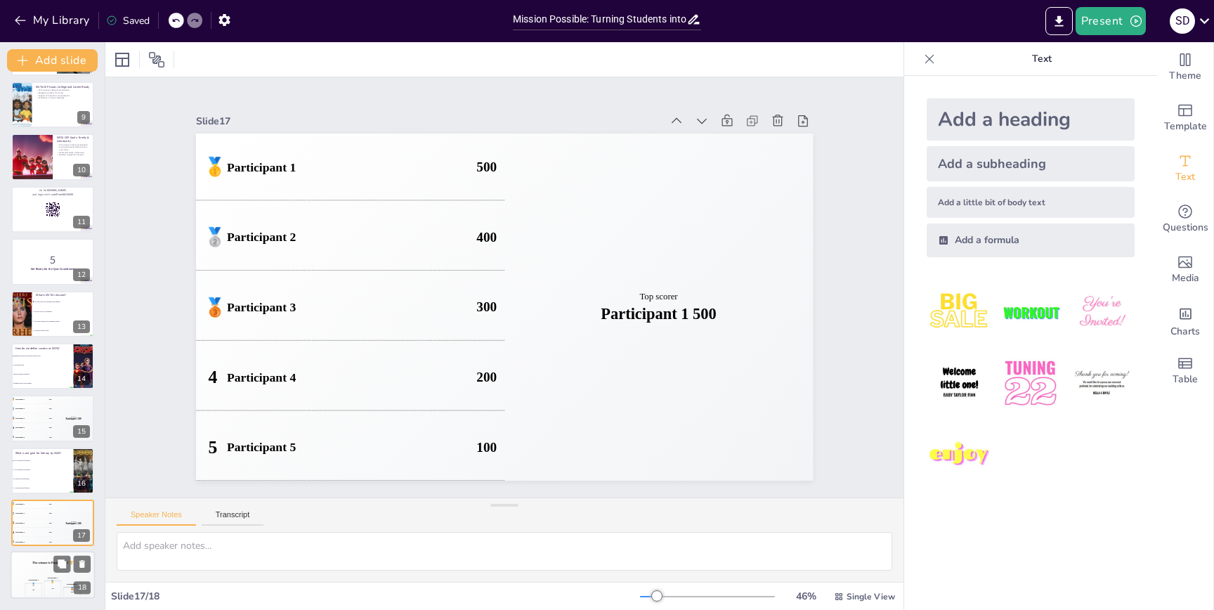
click at [43, 581] on div "Participant 2 🥈 400 Participant 1 🥇 500 Participant 3 🥉 300" at bounding box center [53, 587] width 84 height 24
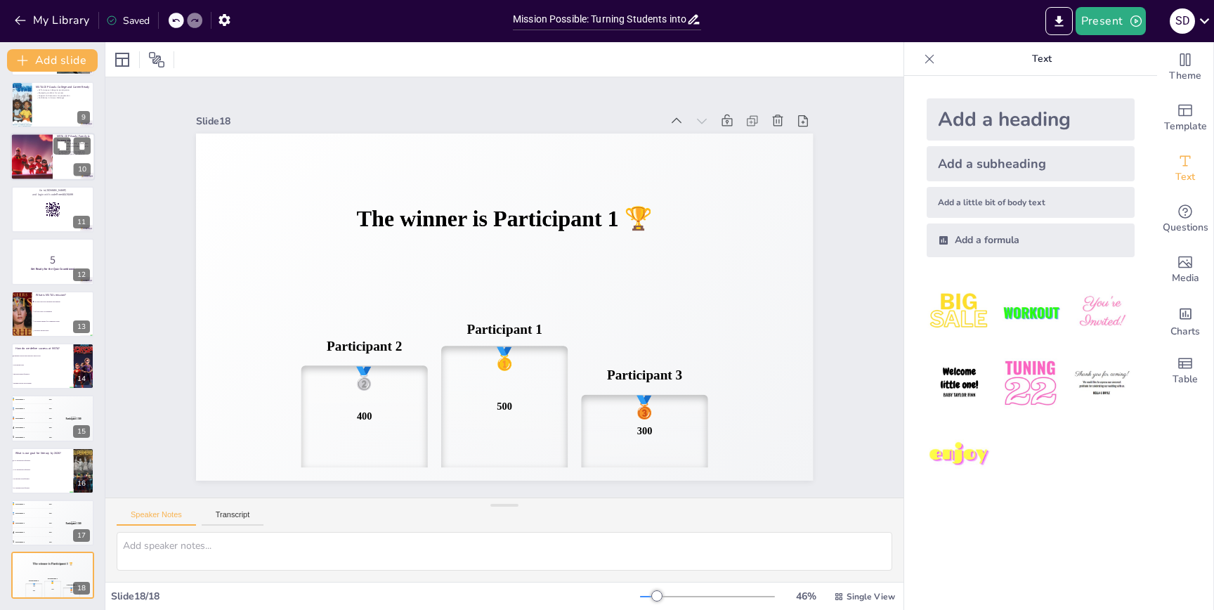
click at [44, 168] on div at bounding box center [32, 157] width 114 height 48
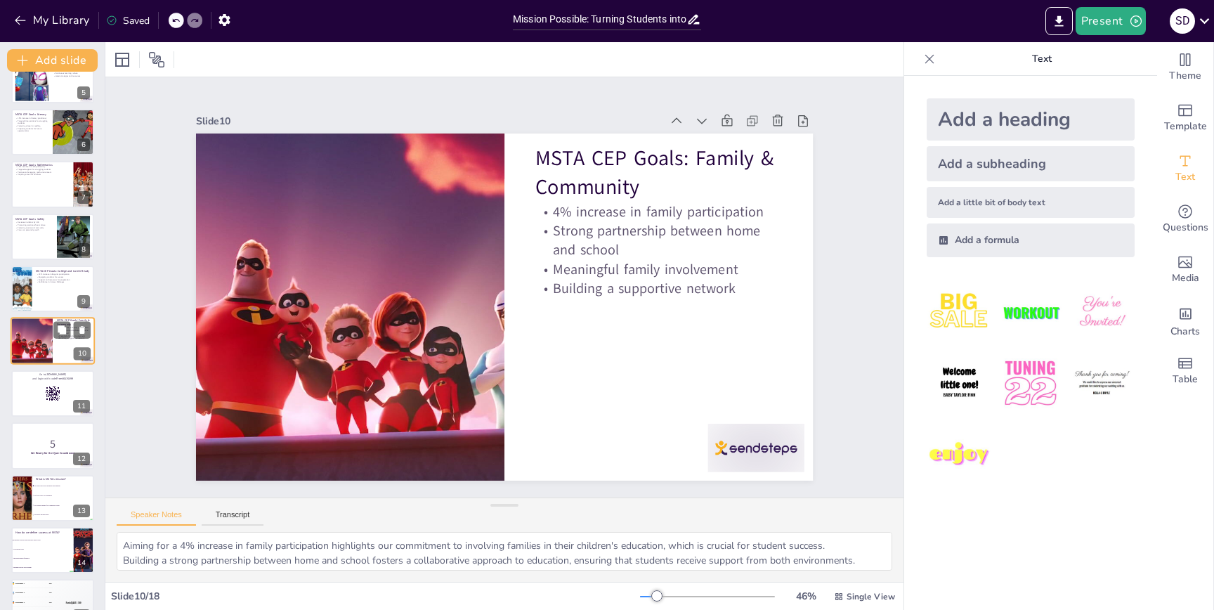
scroll to position [0, 0]
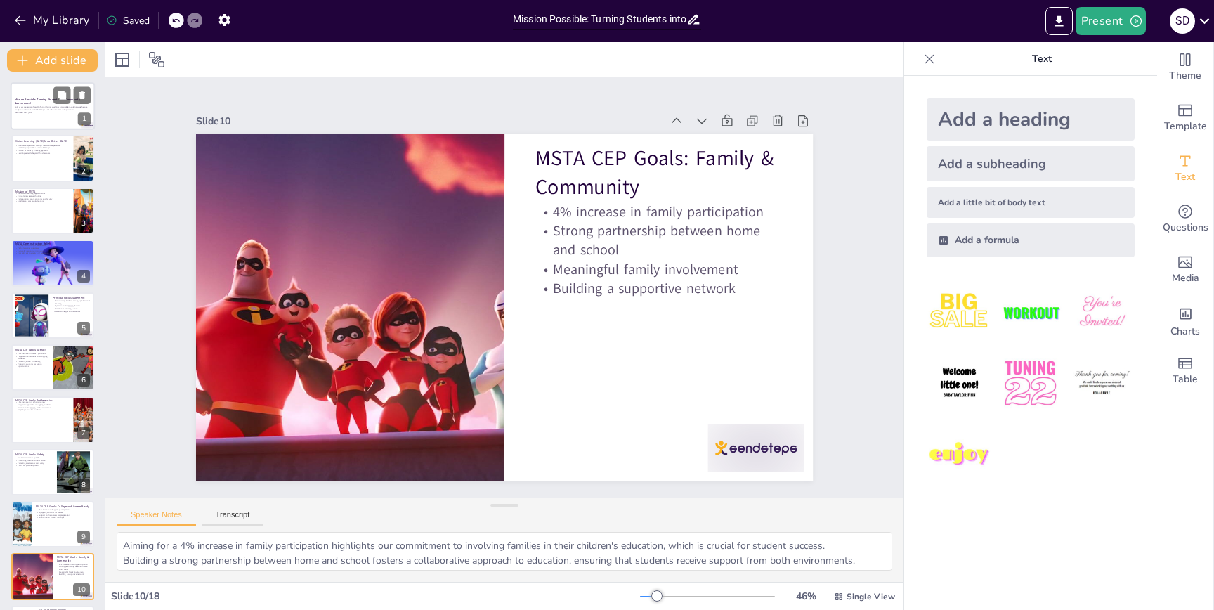
click at [37, 110] on p "Join us as we explore how MSTA transforms students into problem-solving superhe…" at bounding box center [53, 108] width 76 height 5
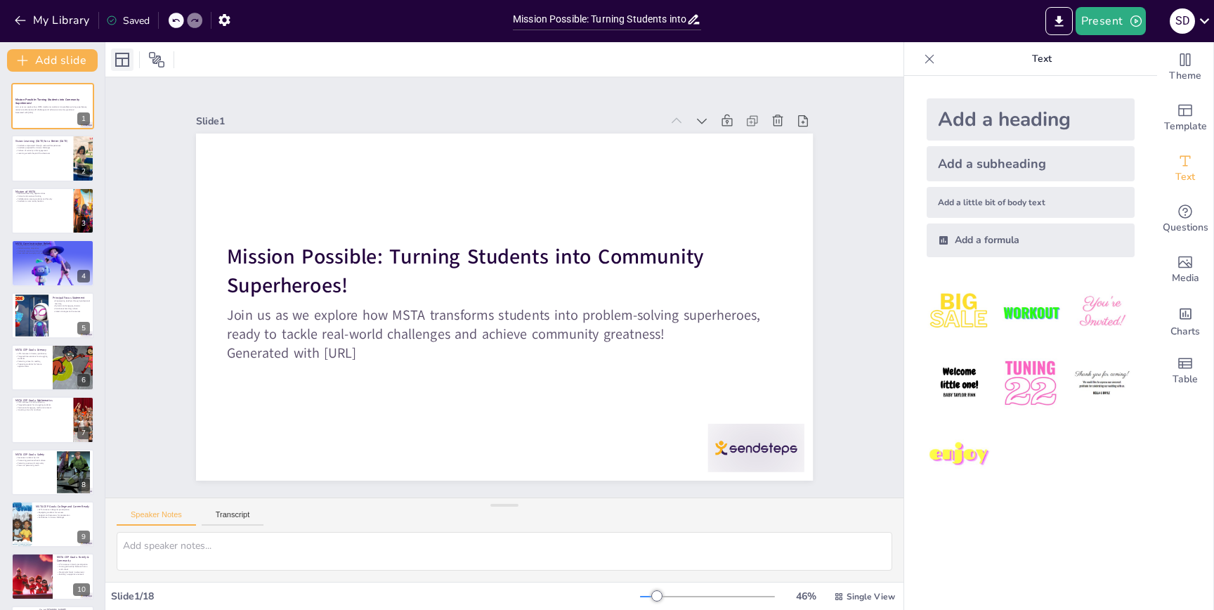
click at [111, 61] on div at bounding box center [122, 59] width 22 height 22
click at [135, 63] on div at bounding box center [142, 59] width 63 height 22
click at [160, 63] on icon at bounding box center [156, 59] width 17 height 17
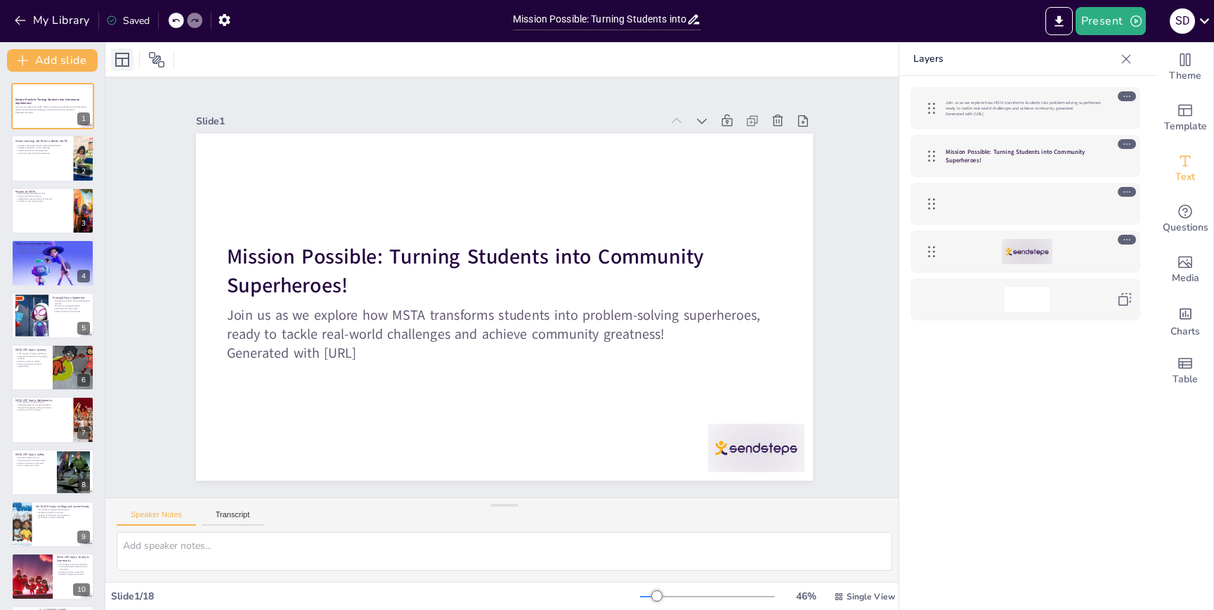
click at [111, 60] on div at bounding box center [122, 59] width 22 height 22
